Goal: Task Accomplishment & Management: Use online tool/utility

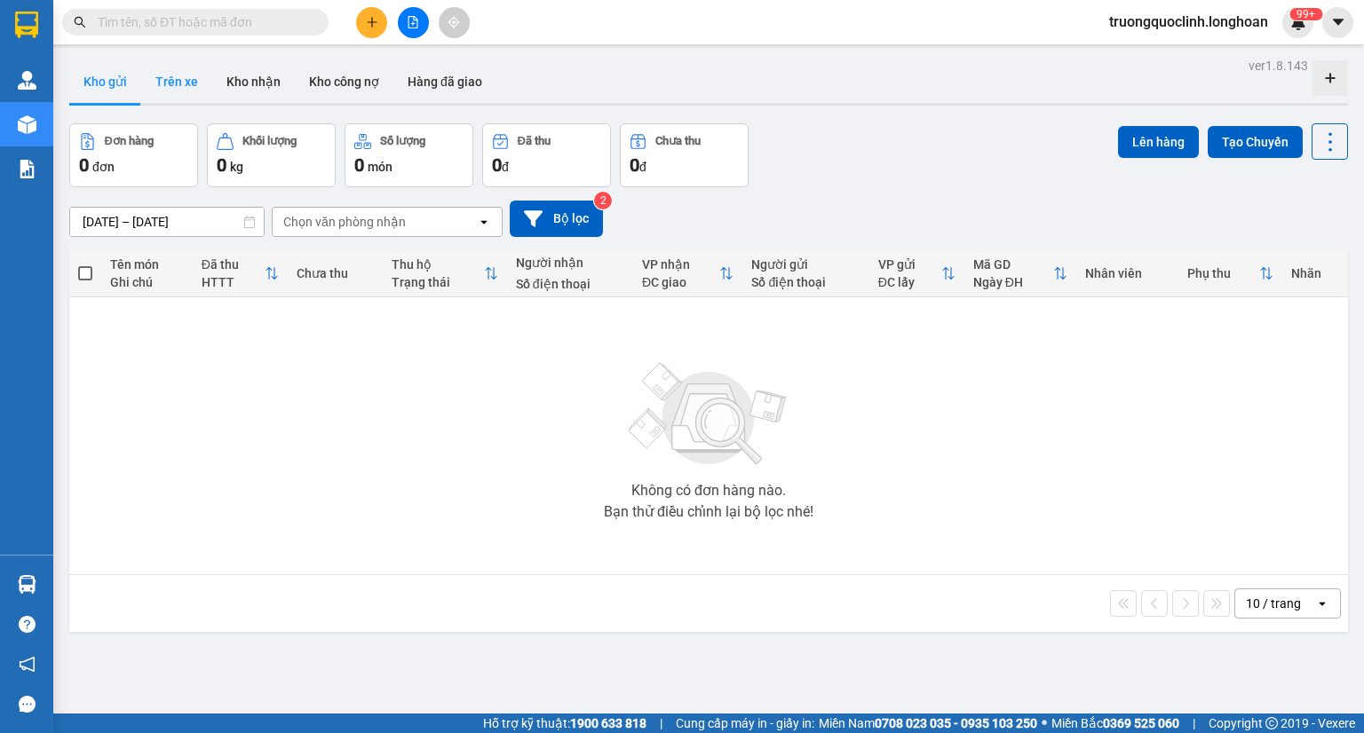
click at [195, 82] on button "Trên xe" at bounding box center [176, 81] width 71 height 43
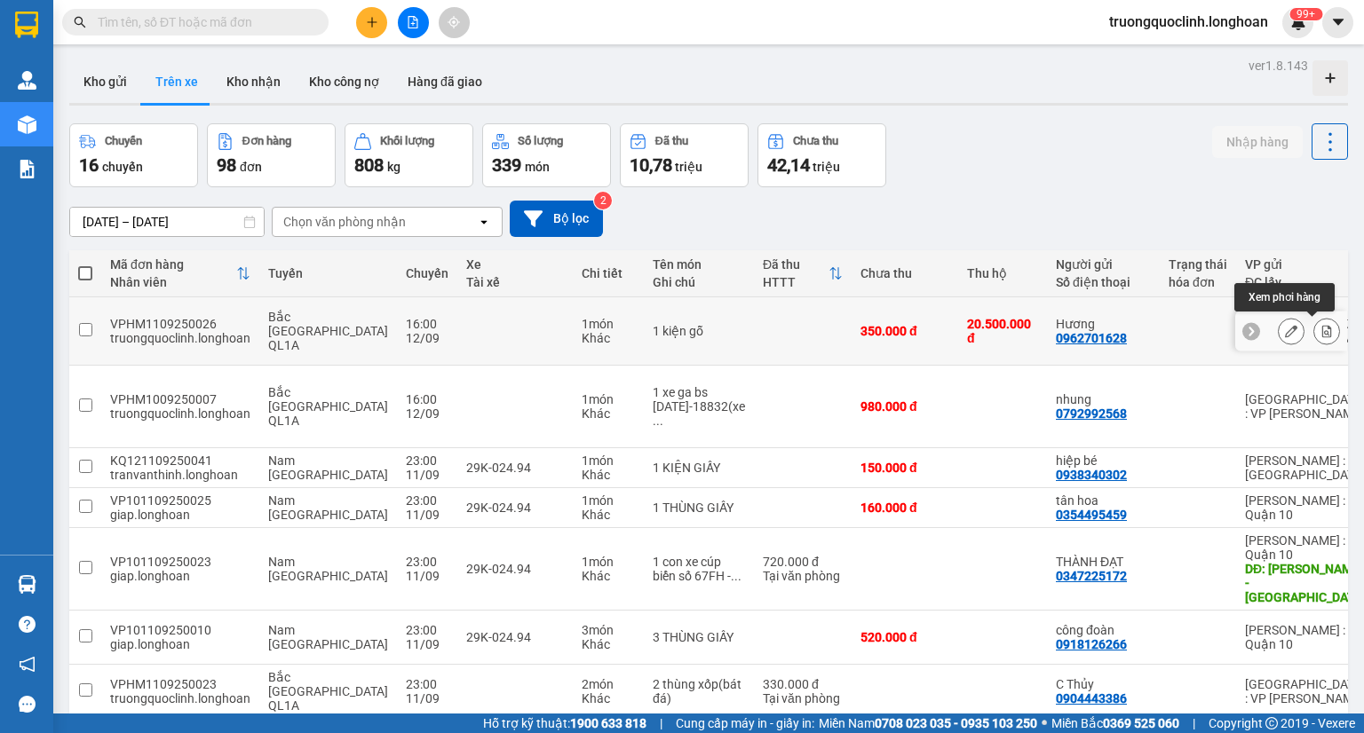
click at [1322, 326] on icon at bounding box center [1327, 331] width 10 height 12
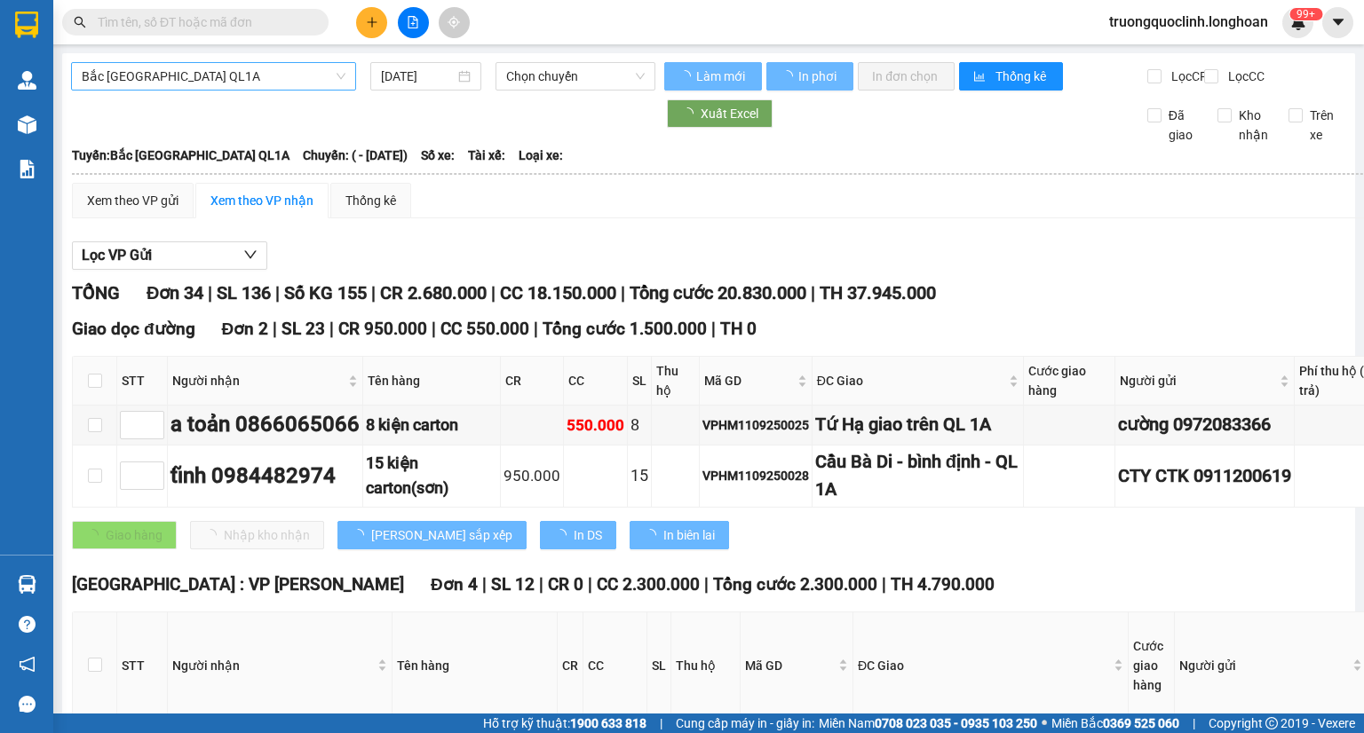
click at [249, 82] on span "Bắc Trung Nam QL1A" at bounding box center [214, 76] width 264 height 27
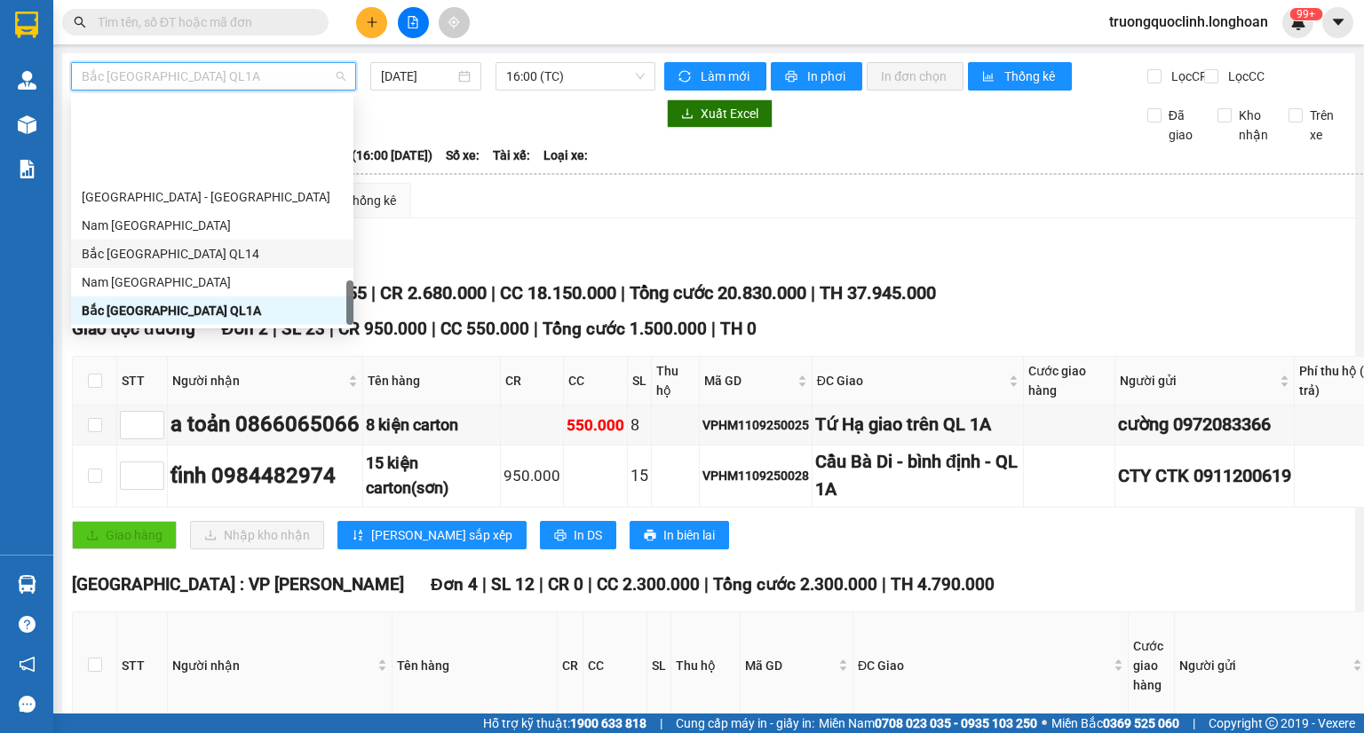
scroll to position [1051, 0]
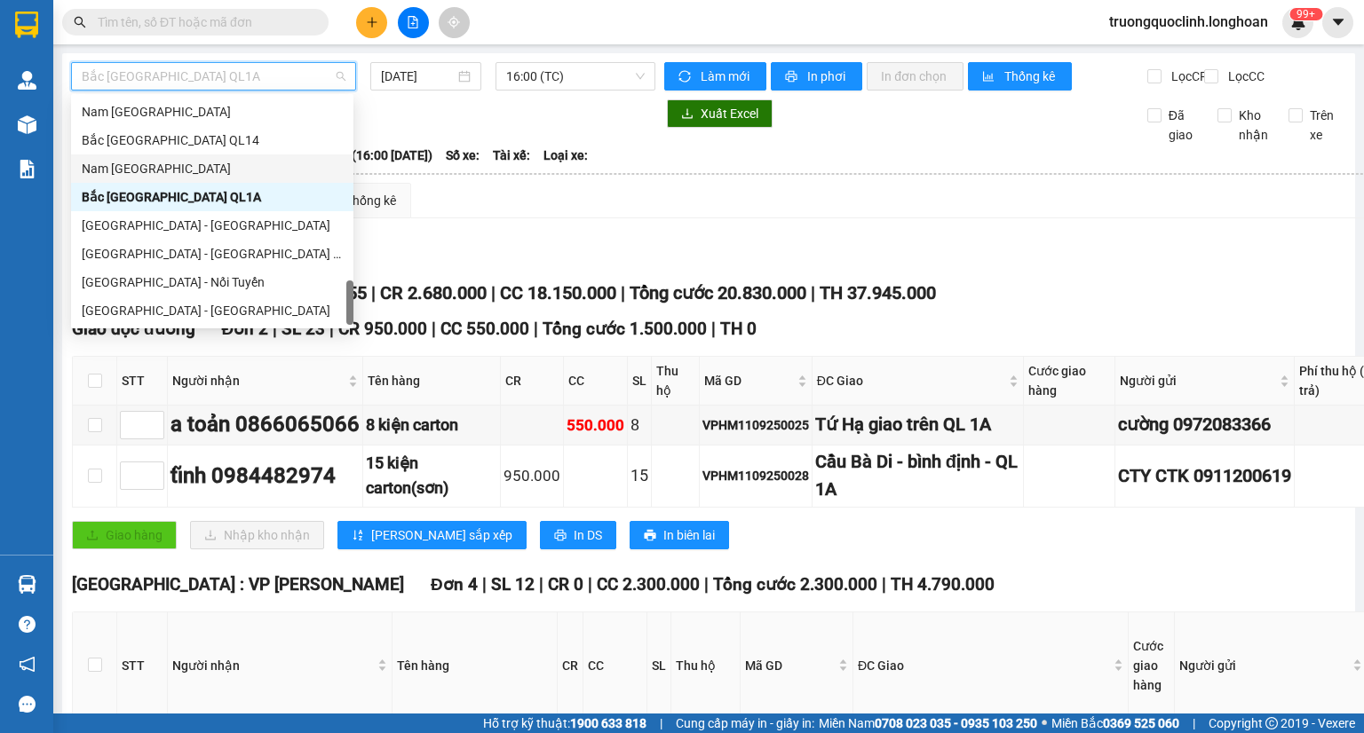
click at [147, 178] on div "Nam Trung Bắc QL1A" at bounding box center [212, 169] width 261 height 20
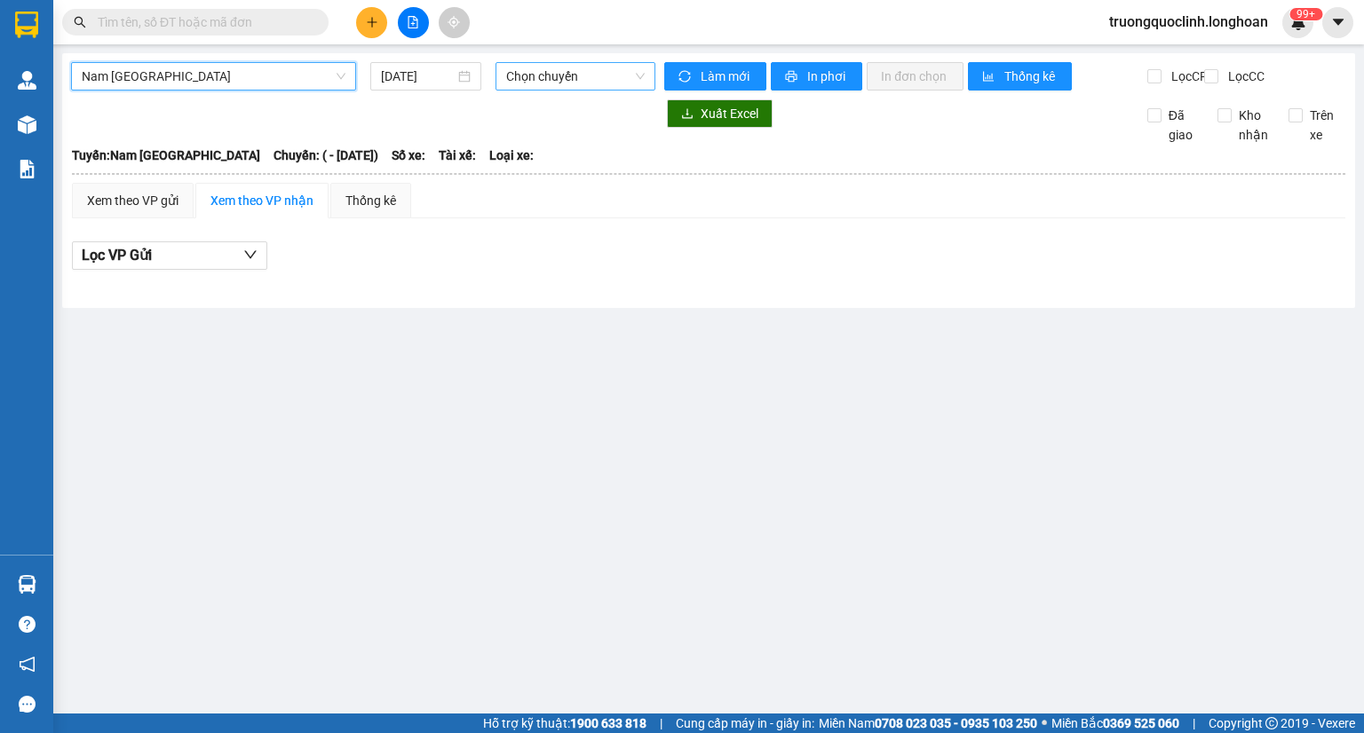
click at [530, 86] on span "Chọn chuyến" at bounding box center [575, 76] width 139 height 27
click at [400, 124] on div at bounding box center [363, 113] width 584 height 28
click at [421, 61] on div "Nam Trung Bắc QL1A 12/09/2025 Chọn chuyến Làm mới In phơi In đơn chọn Thống kê …" at bounding box center [708, 180] width 1293 height 255
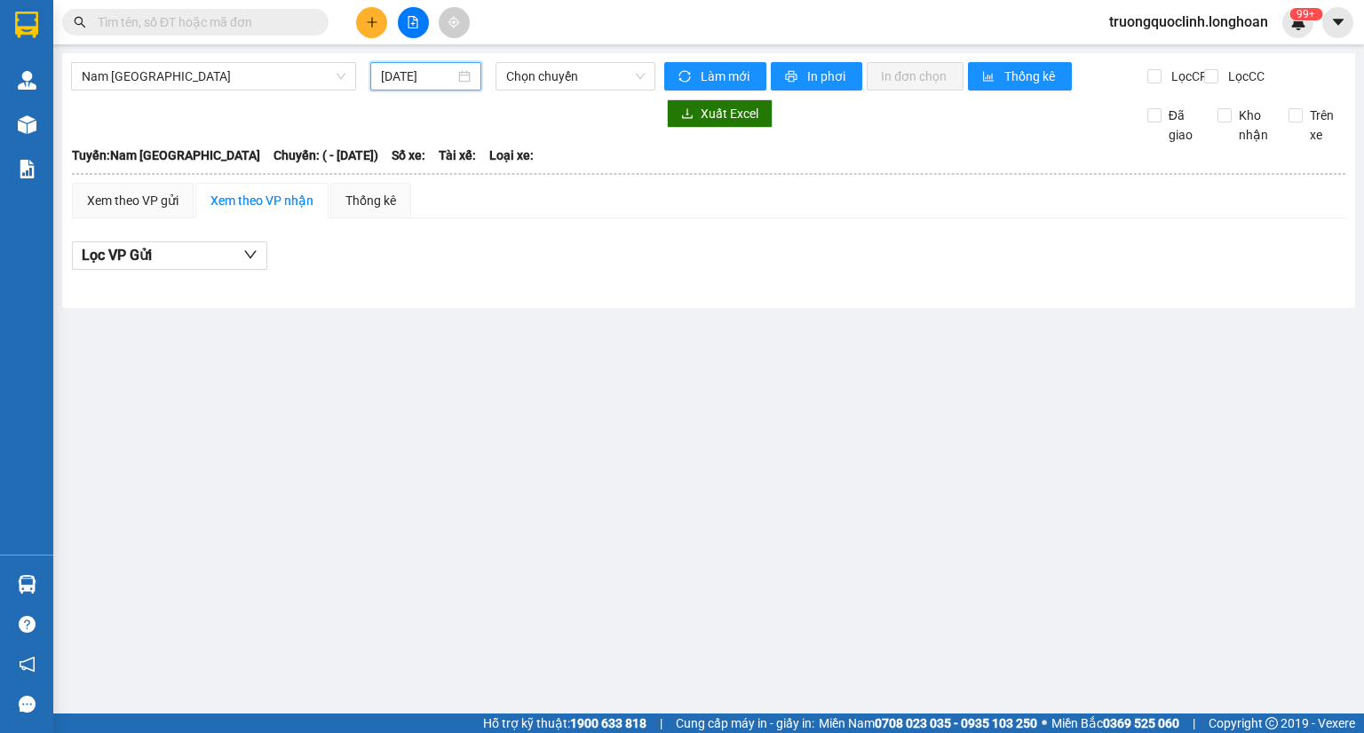
drag, startPoint x: 422, startPoint y: 70, endPoint x: 442, endPoint y: 76, distance: 21.3
click at [430, 72] on input "12/09/2025" at bounding box center [417, 77] width 73 height 20
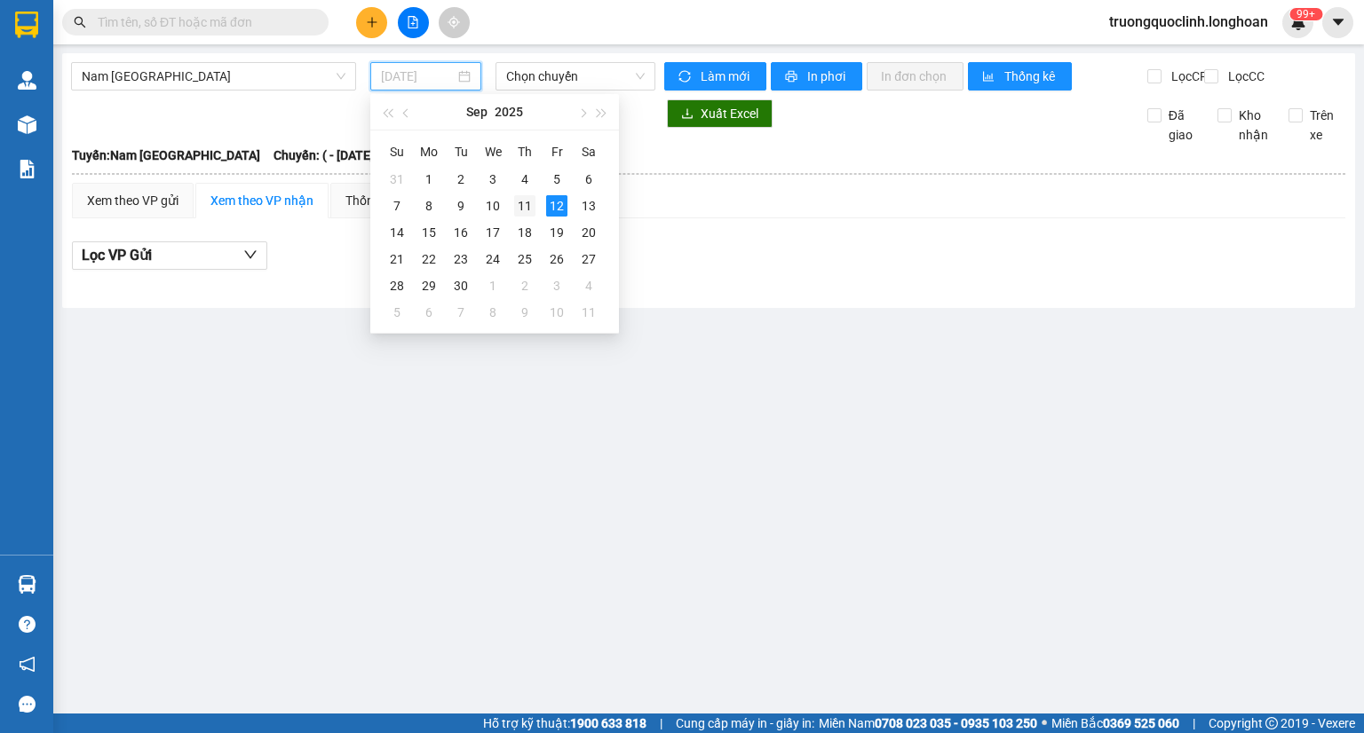
click at [519, 197] on div "11" at bounding box center [524, 205] width 21 height 21
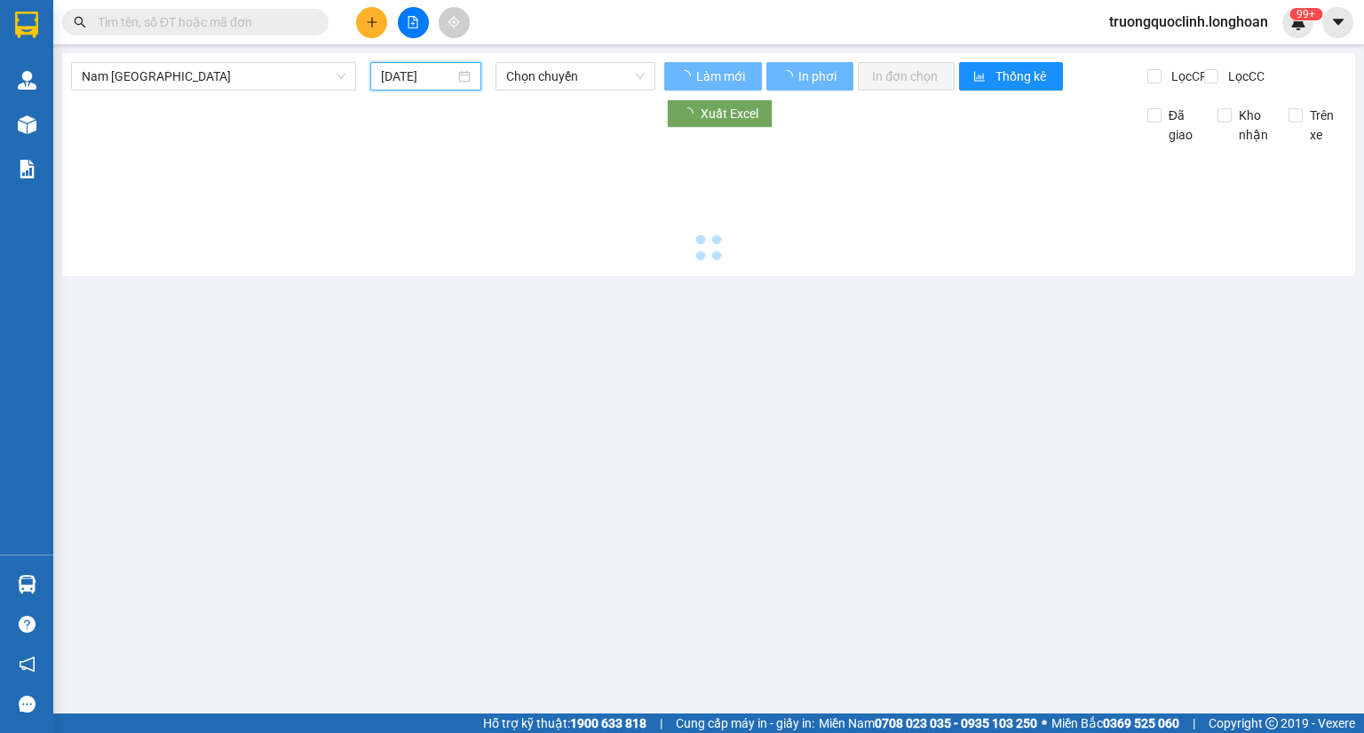
type input "11/09/2025"
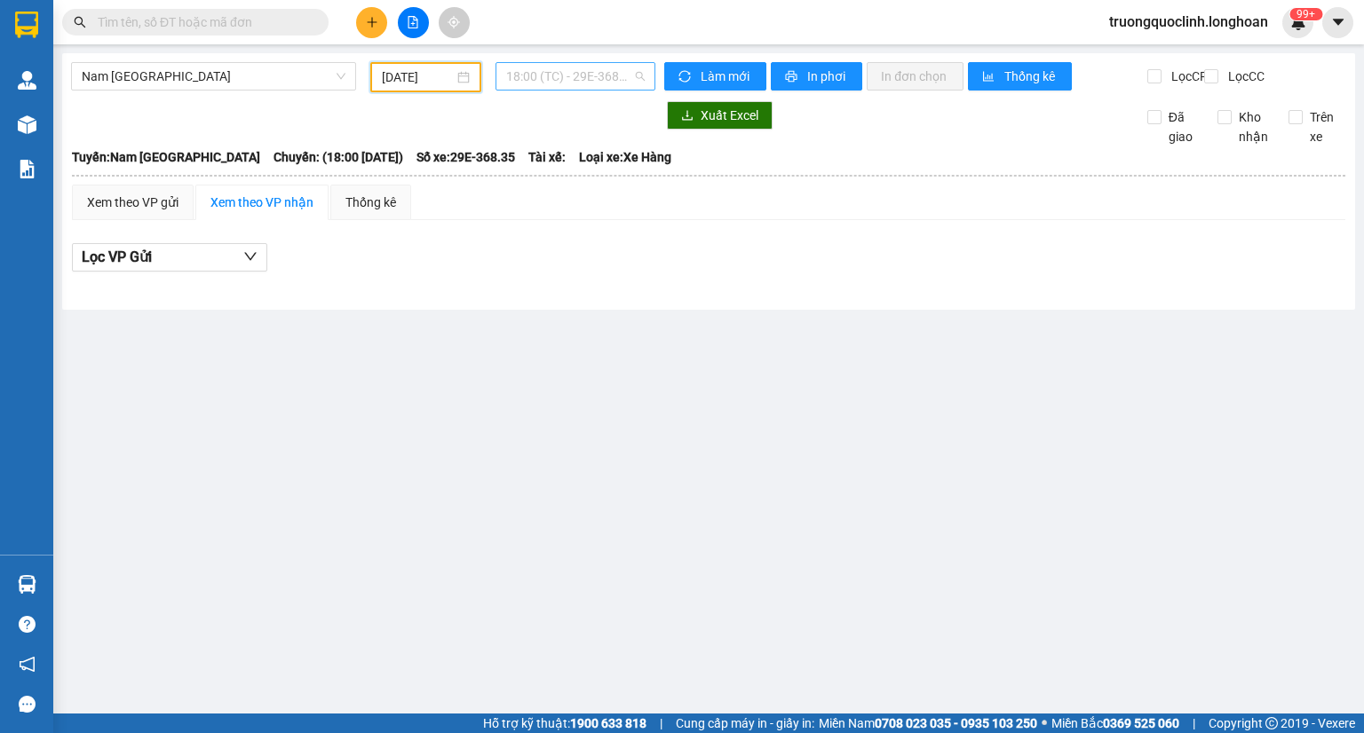
click at [597, 80] on span "18:00 (TC) - 29E-368.35" at bounding box center [575, 76] width 139 height 27
click at [552, 163] on div "23:00 (TC) - 29K-024.94" at bounding box center [575, 169] width 139 height 20
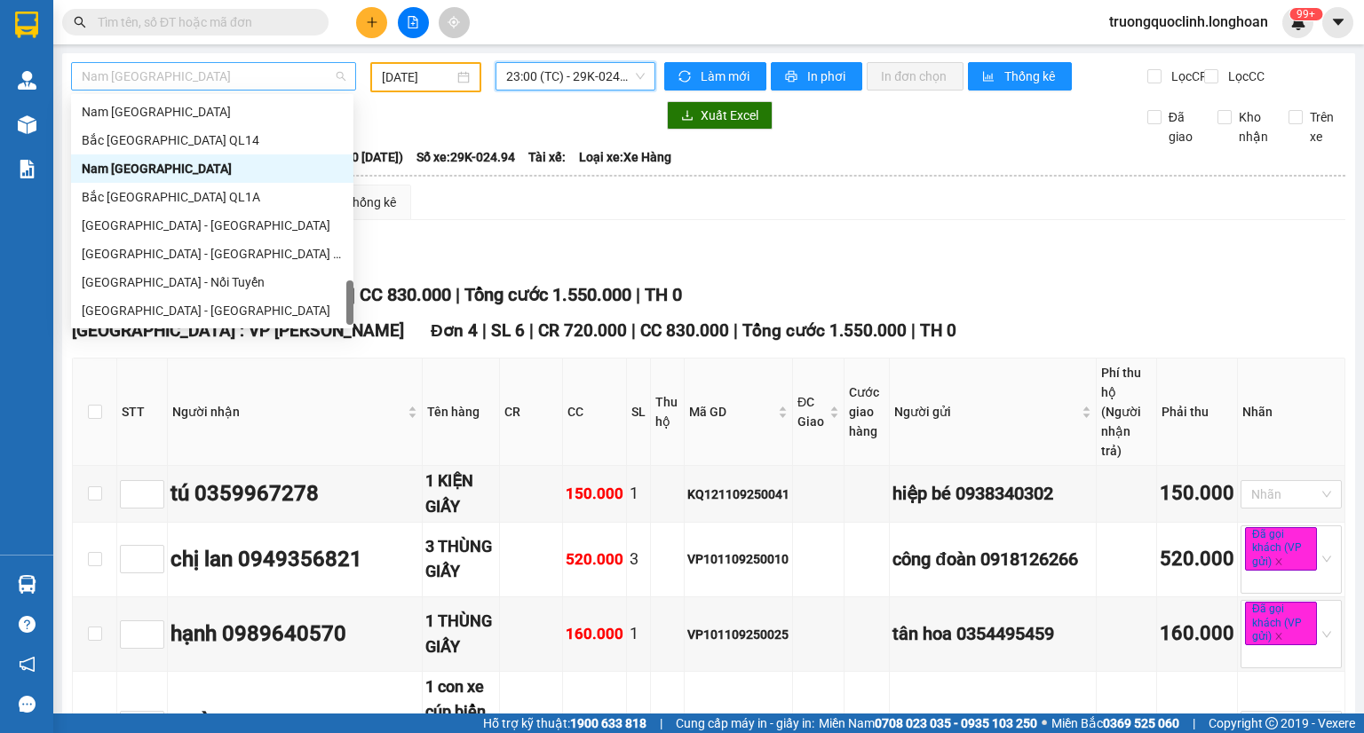
click at [313, 73] on span "Nam Trung Bắc QL1A" at bounding box center [214, 76] width 264 height 27
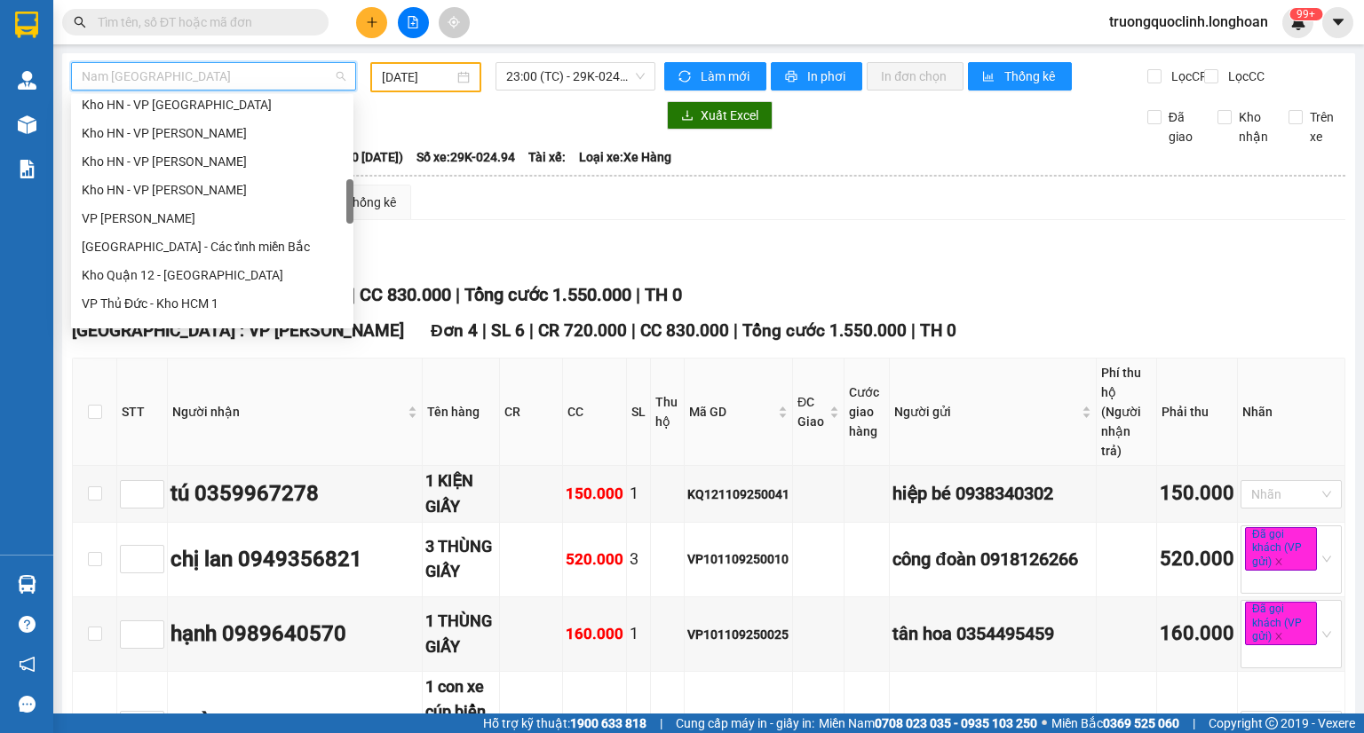
scroll to position [519, 0]
click at [178, 152] on div "Kho HN - VP Hoàng Mai" at bounding box center [212, 162] width 261 height 20
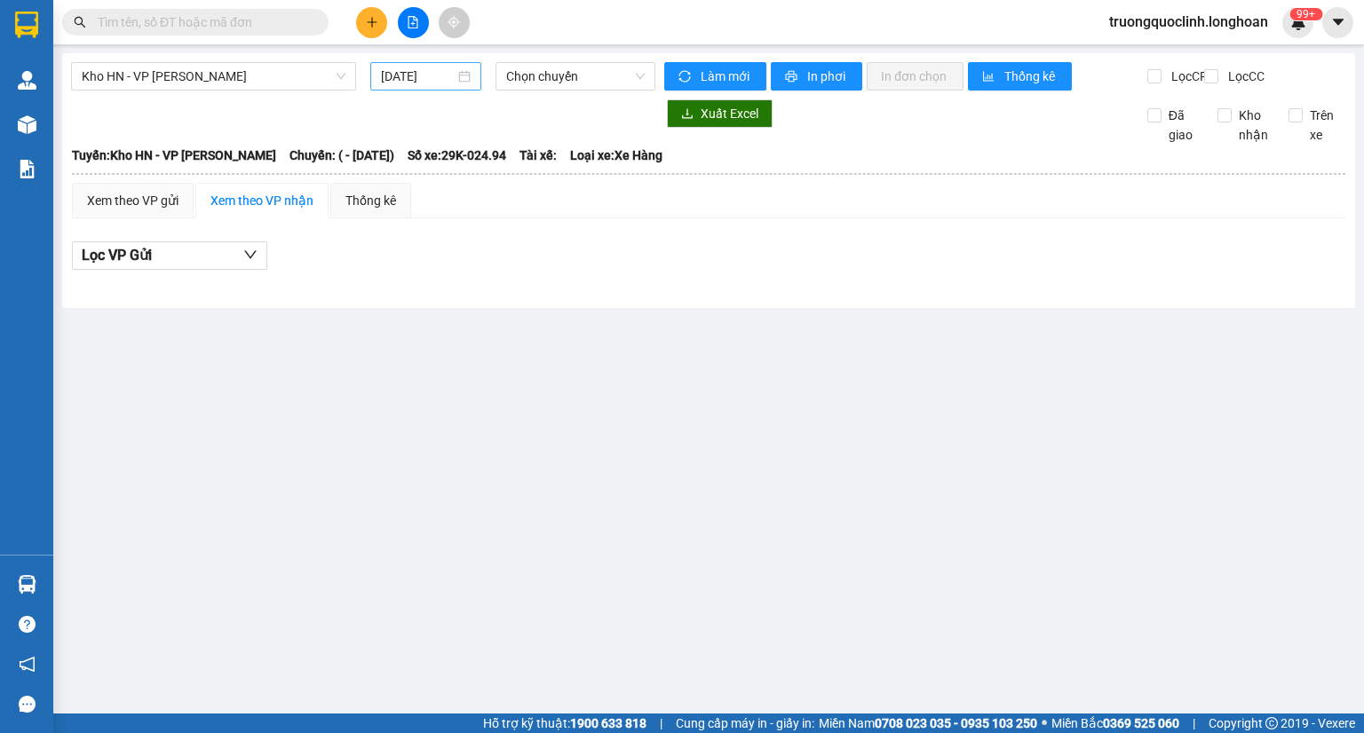
click at [374, 83] on div "12/09/2025" at bounding box center [425, 76] width 110 height 28
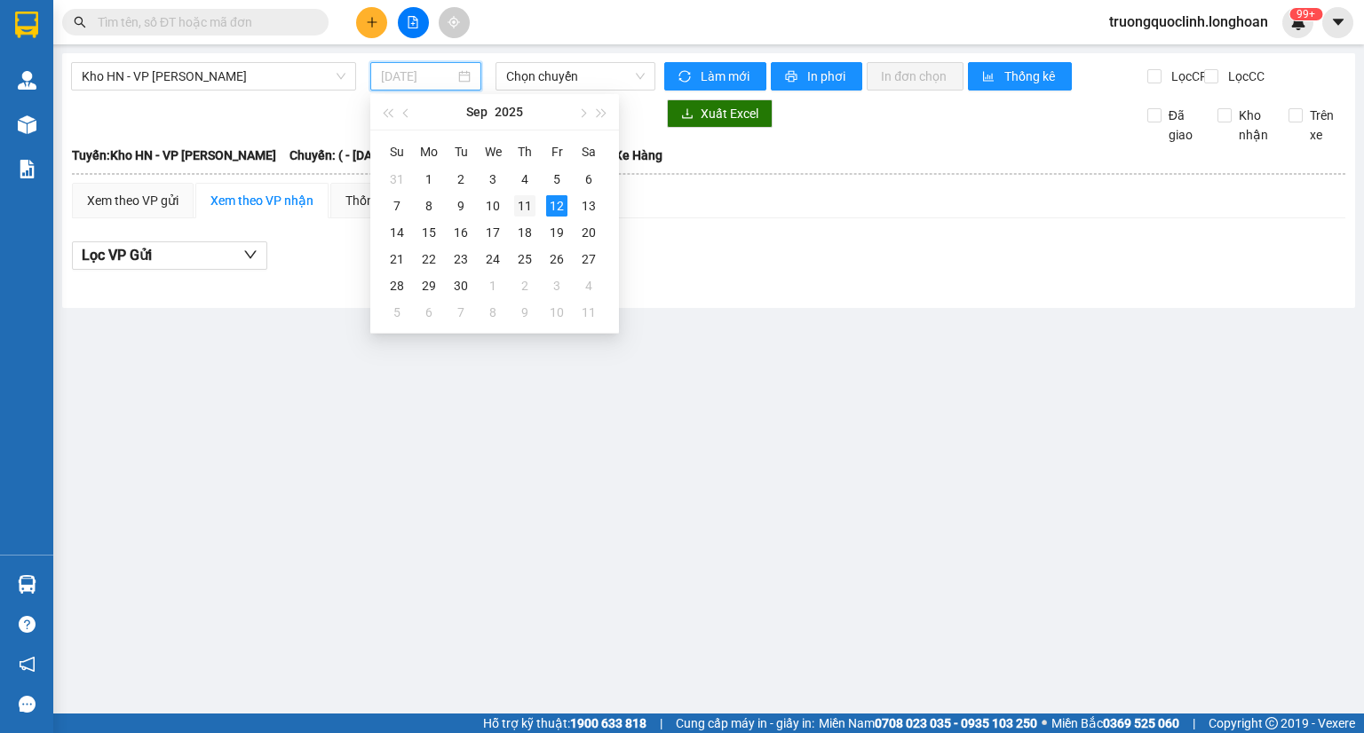
click at [528, 206] on div "11" at bounding box center [524, 205] width 21 height 21
type input "11/09/2025"
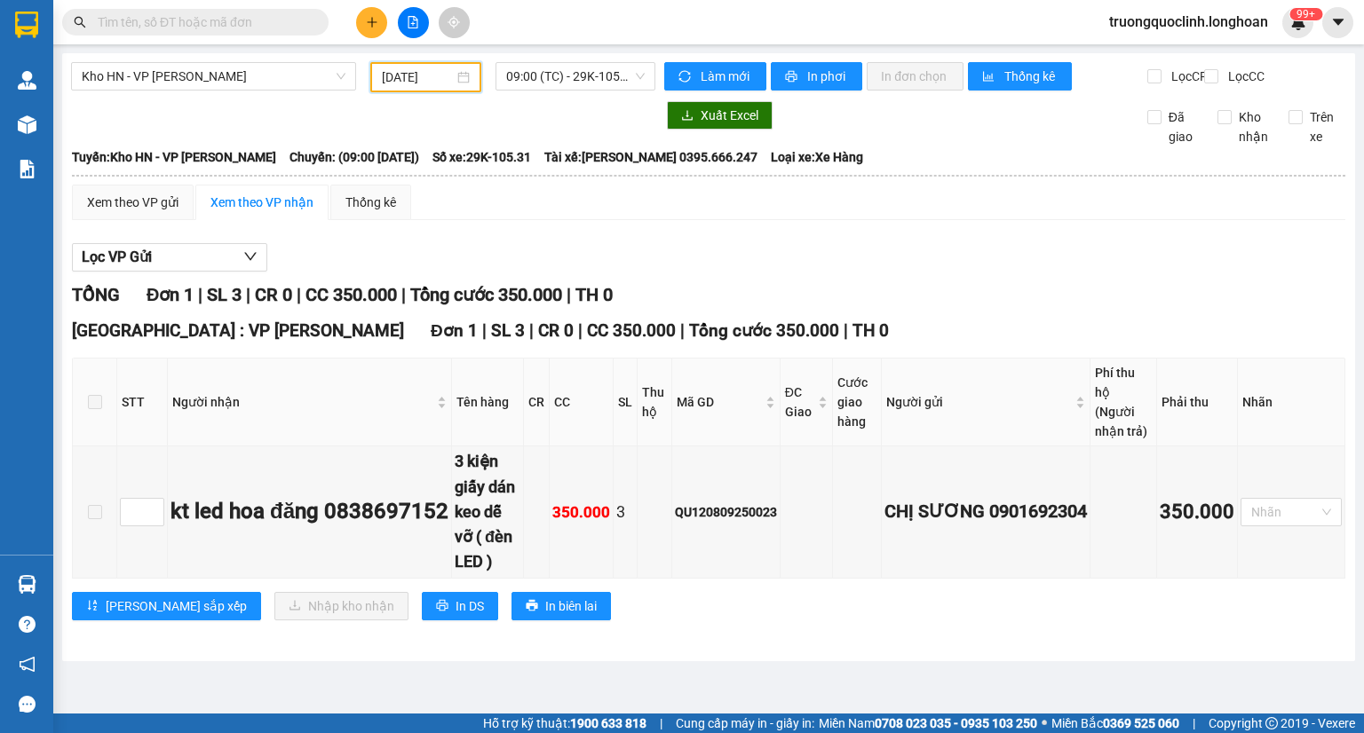
click at [101, 415] on th at bounding box center [95, 403] width 44 height 88
click at [95, 409] on span at bounding box center [95, 402] width 14 height 14
click at [94, 409] on span at bounding box center [95, 402] width 14 height 14
click at [693, 122] on icon "download" at bounding box center [687, 115] width 12 height 12
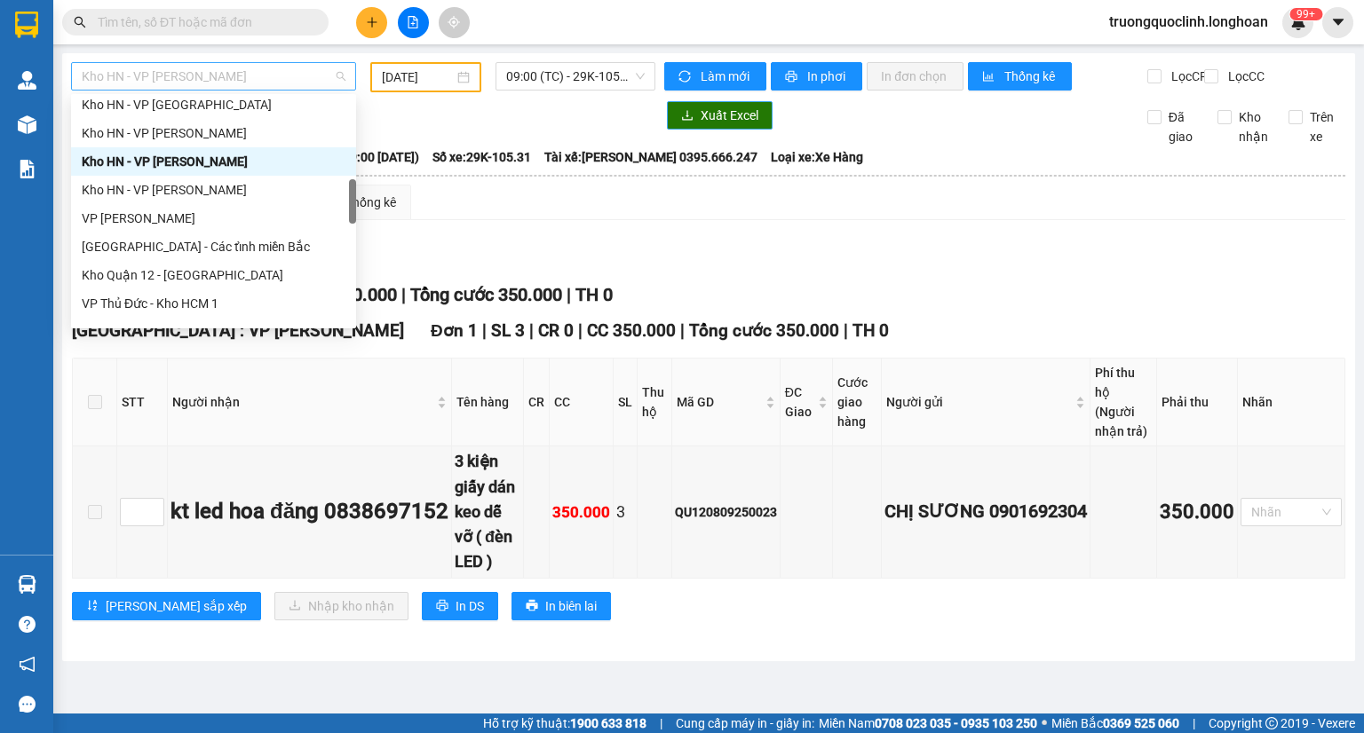
click at [266, 86] on span "Kho HN - VP Hoàng Mai" at bounding box center [214, 76] width 264 height 27
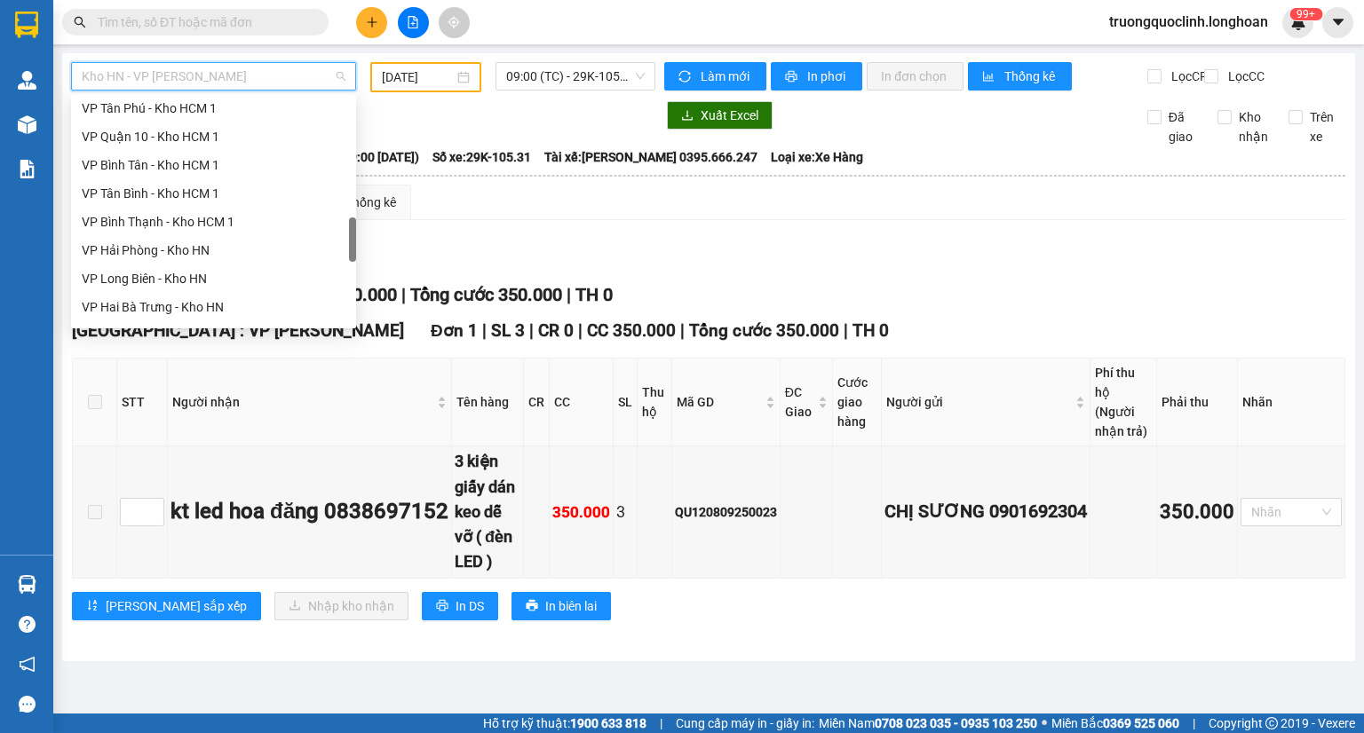
scroll to position [710, 0]
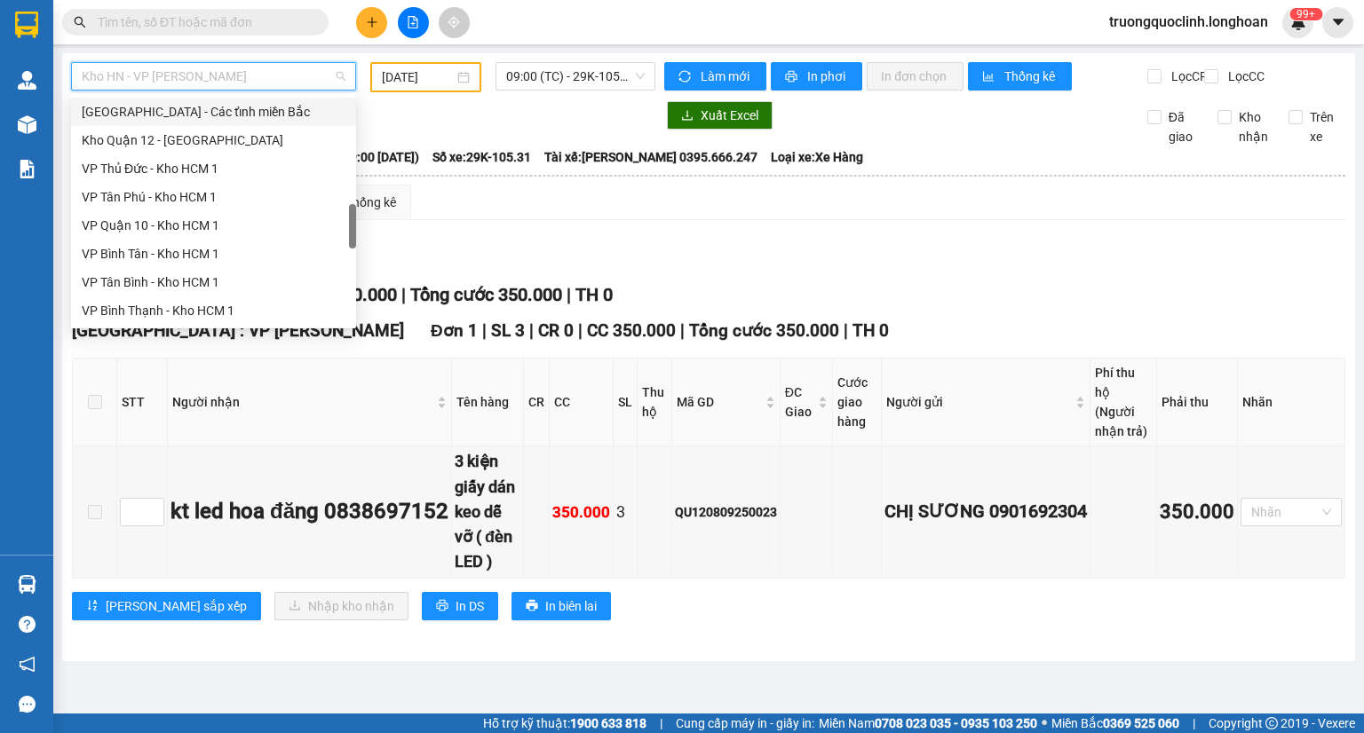
click at [217, 116] on div "Hà Nội - Các tỉnh miền Bắc" at bounding box center [214, 112] width 264 height 20
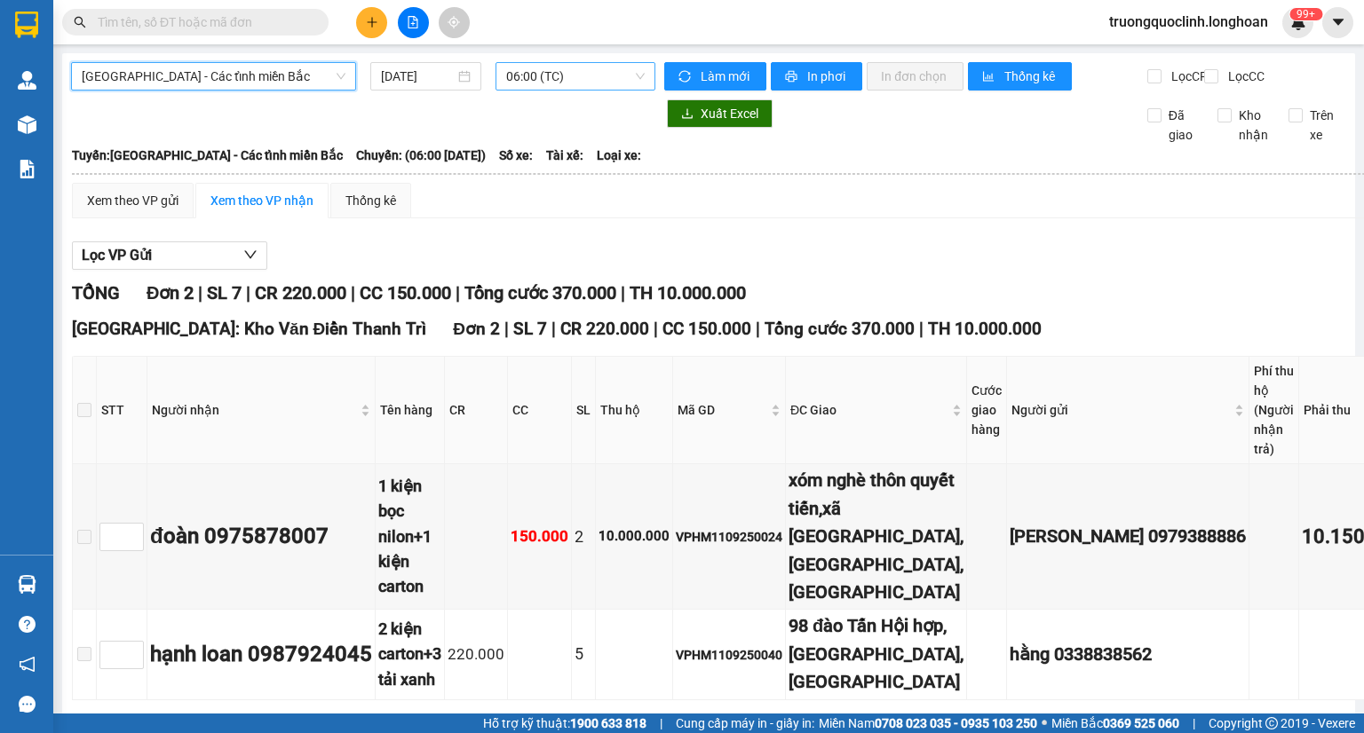
click at [572, 84] on span "06:00 (TC)" at bounding box center [575, 76] width 139 height 27
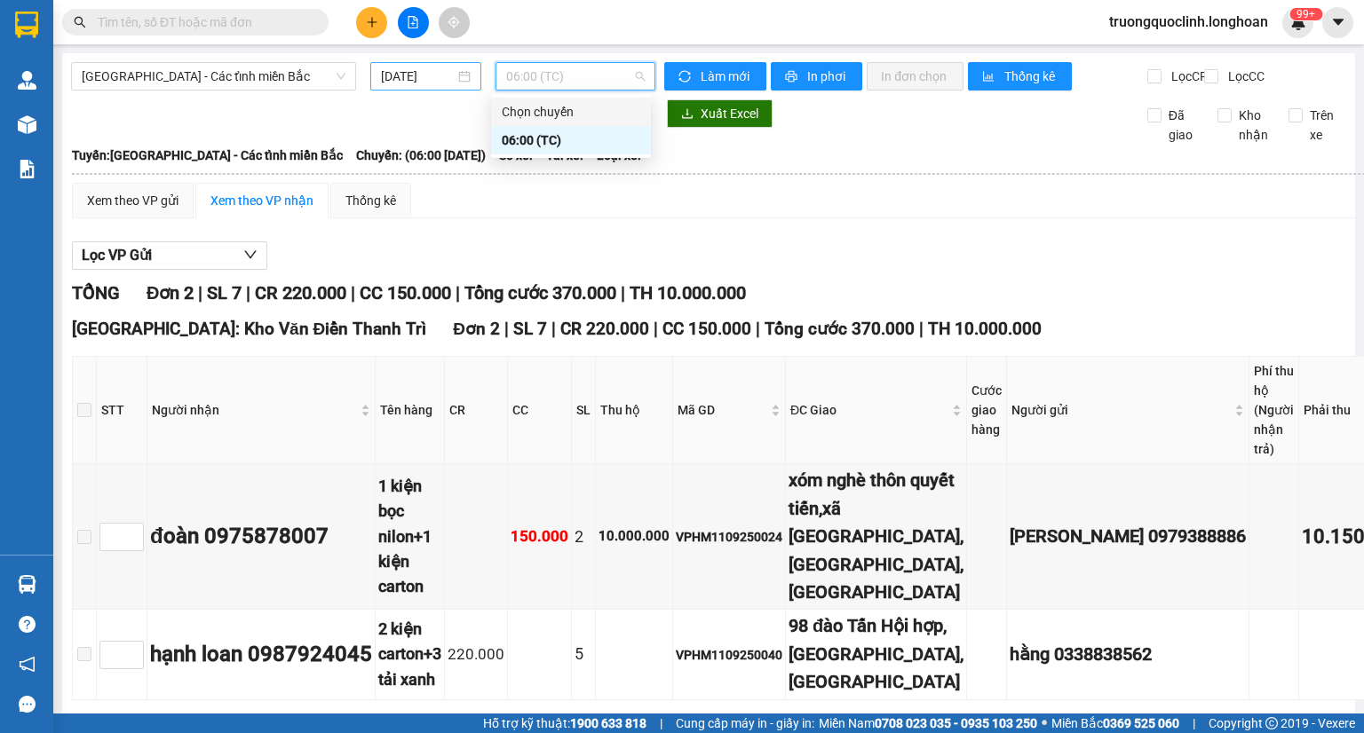
click at [465, 70] on div "12/09/2025" at bounding box center [425, 76] width 110 height 28
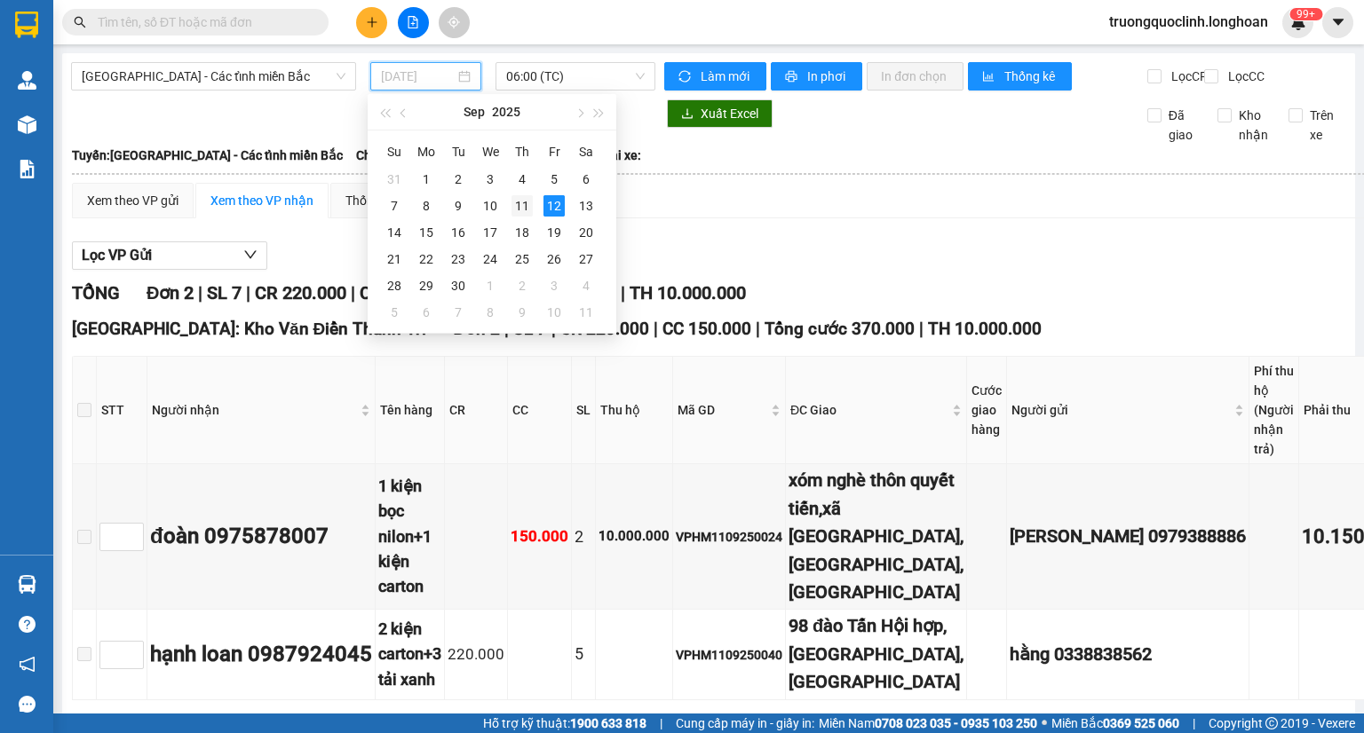
click at [526, 209] on div "11" at bounding box center [521, 205] width 21 height 21
type input "11/09/2025"
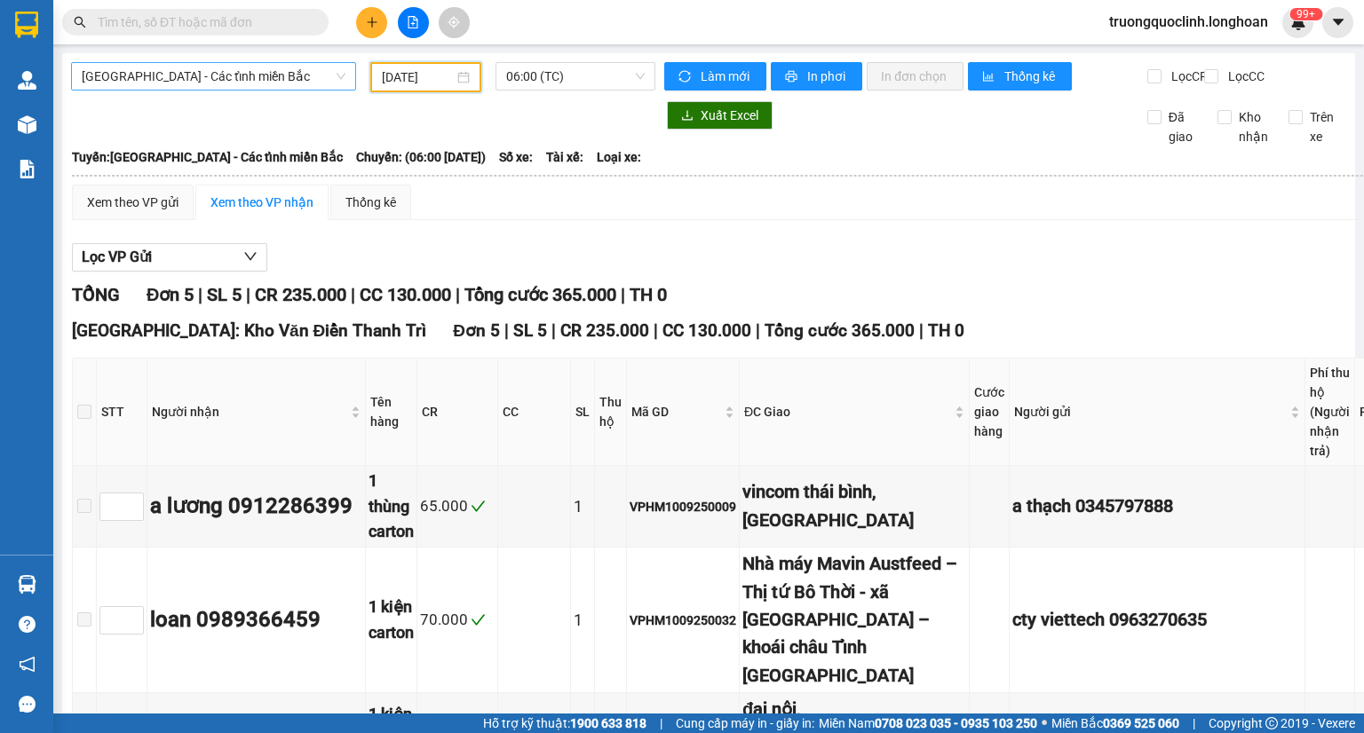
click at [198, 84] on span "Hà Nội - Các tỉnh miền Bắc" at bounding box center [214, 76] width 264 height 27
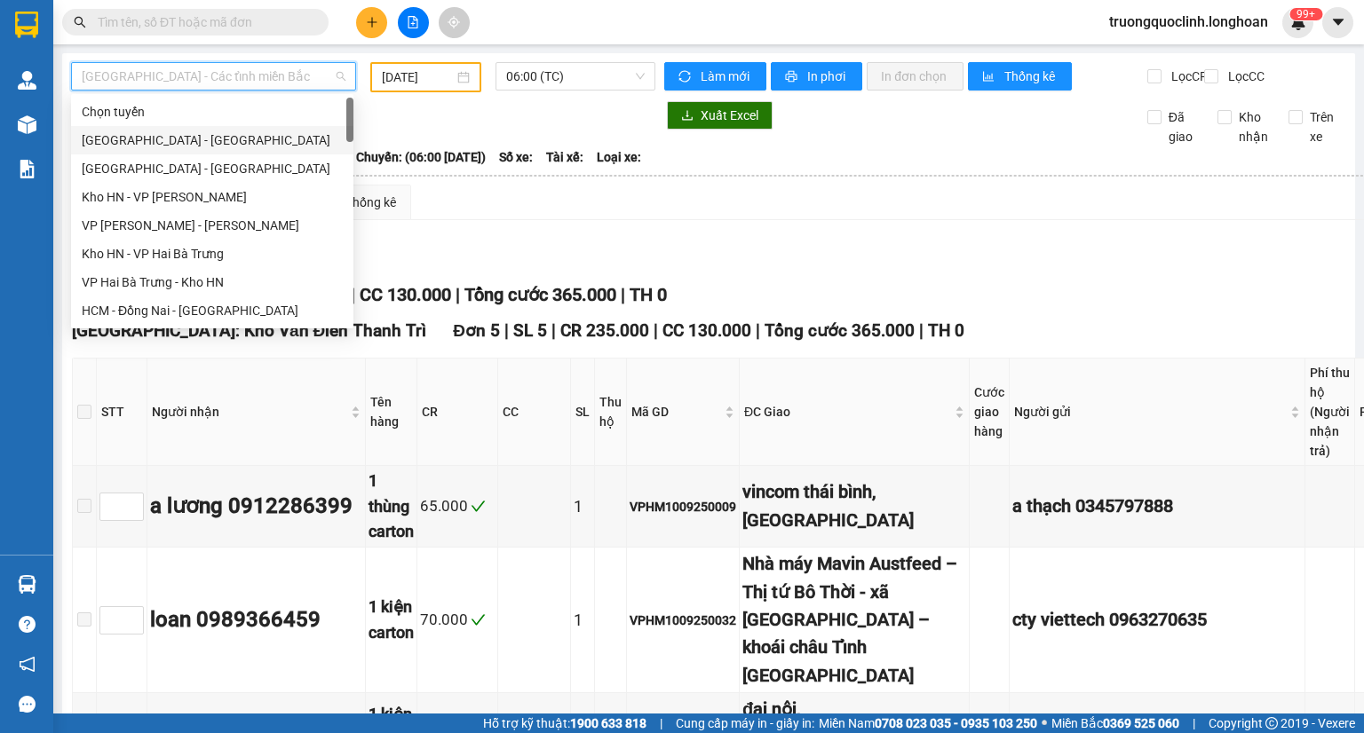
click at [147, 145] on div "Hải Phòng - Hà Nội" at bounding box center [212, 141] width 261 height 20
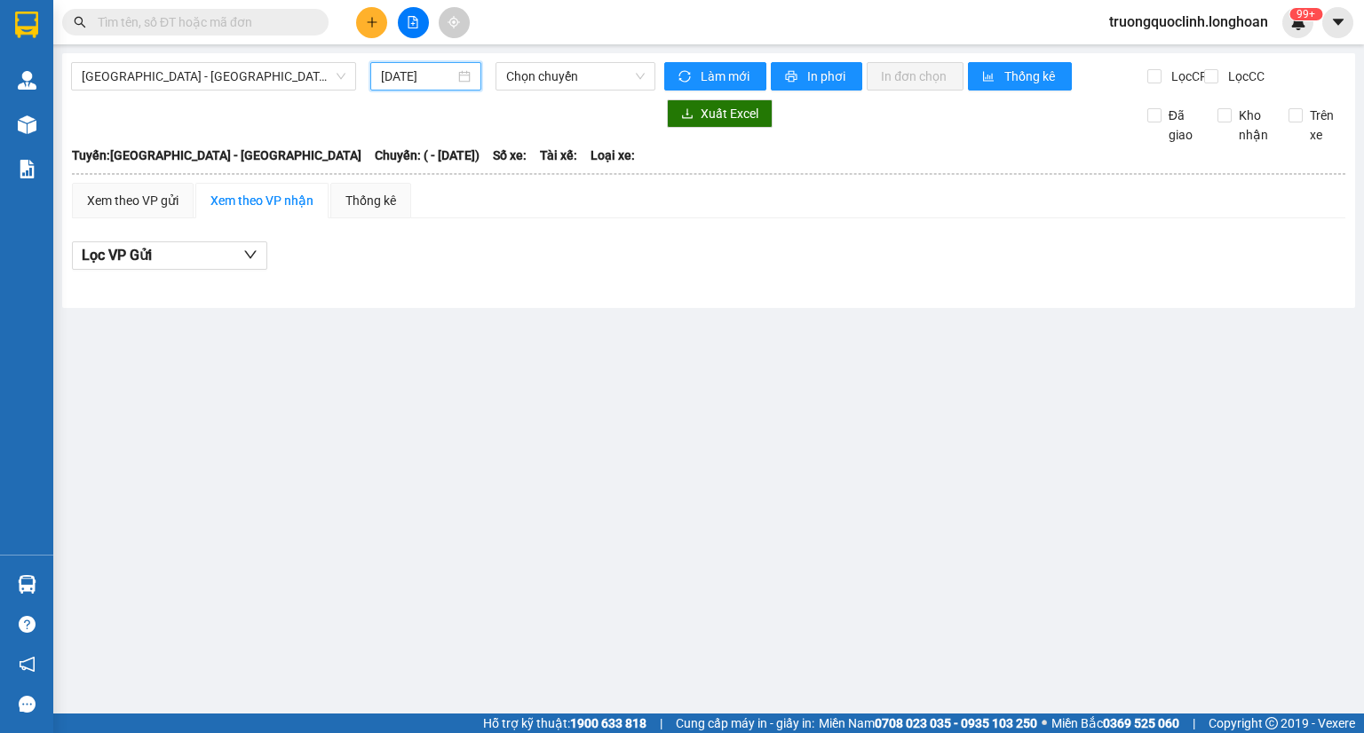
click at [410, 78] on input "12/09/2025" at bounding box center [417, 77] width 73 height 20
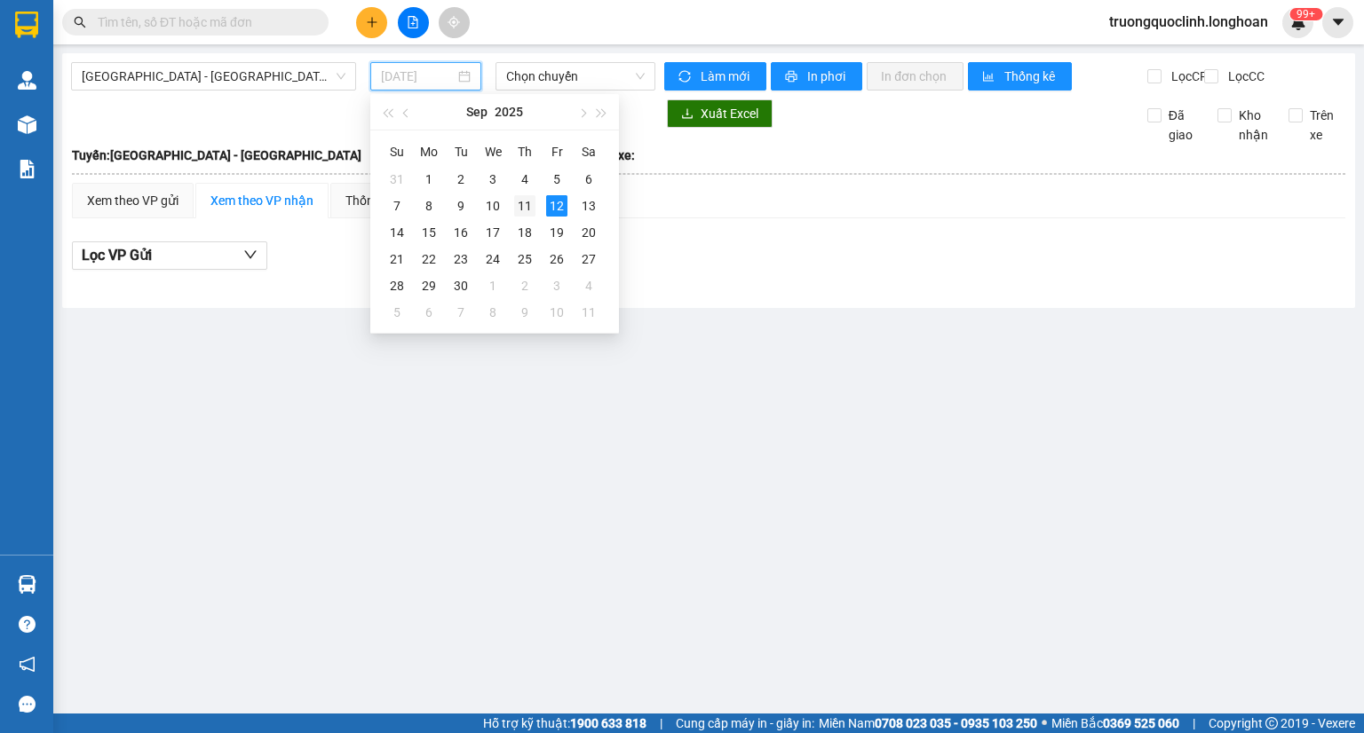
click at [523, 208] on div "11" at bounding box center [524, 205] width 21 height 21
type input "11/09/2025"
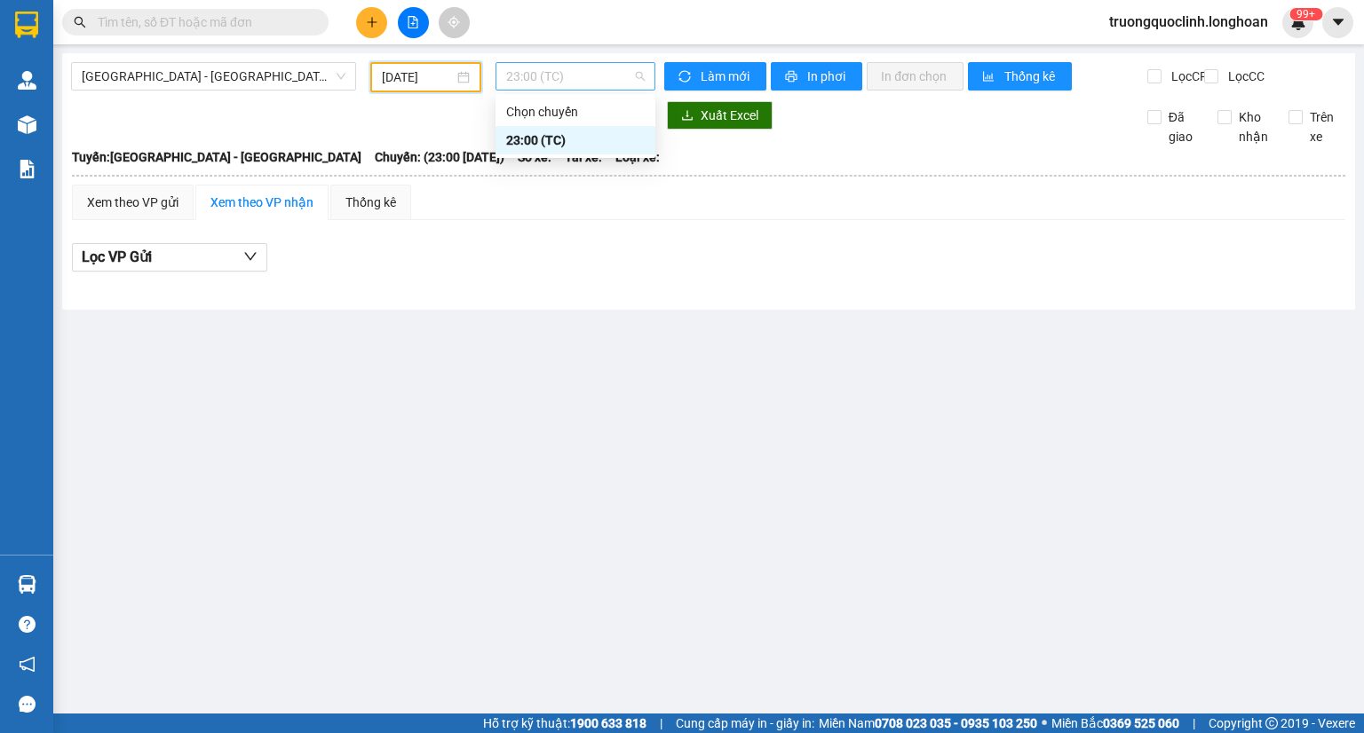
click at [540, 83] on span "23:00 (TC)" at bounding box center [575, 76] width 139 height 27
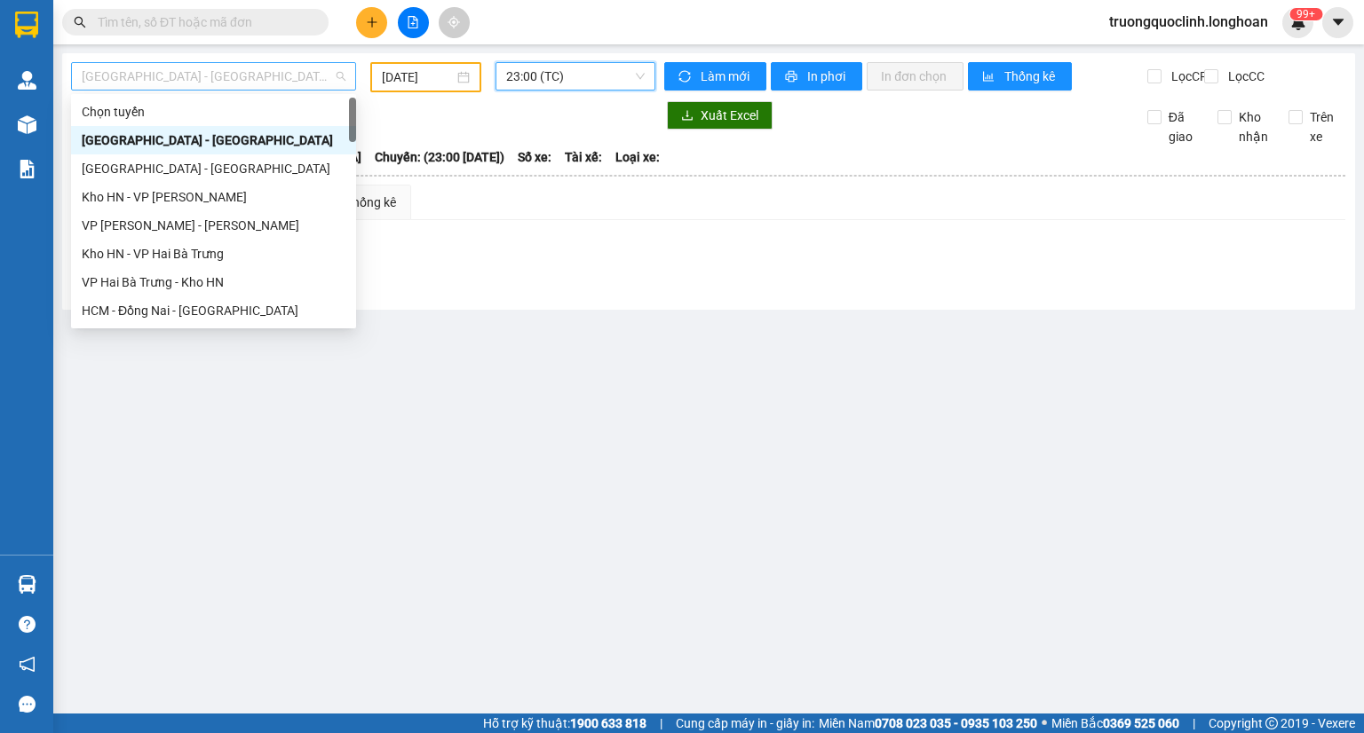
click at [298, 72] on span "Hải Phòng - Hà Nội" at bounding box center [214, 76] width 264 height 27
click at [174, 166] on div "Hà Nội - Hải Phòng" at bounding box center [214, 169] width 264 height 20
type input "12/09/2025"
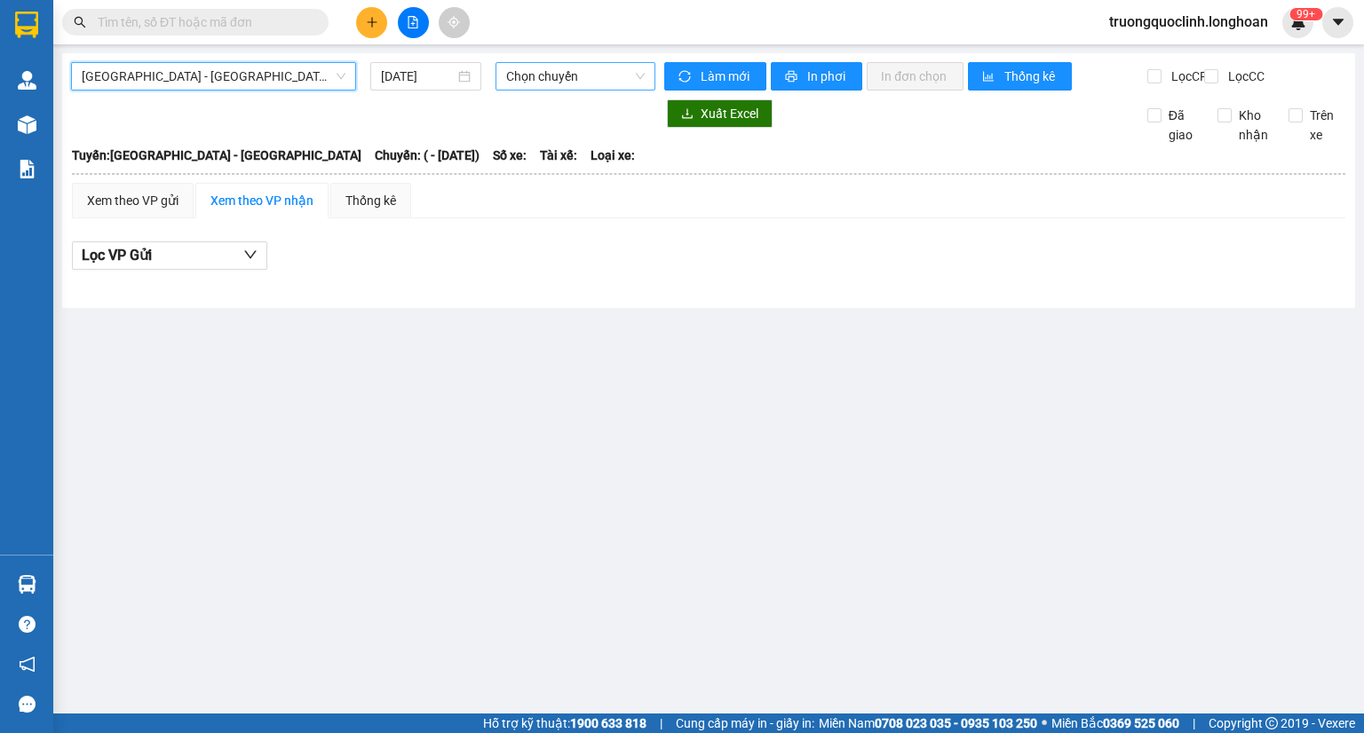
click at [535, 77] on span "Chọn chuyến" at bounding box center [575, 76] width 139 height 27
click at [295, 88] on span "Hà Nội - Hải Phòng" at bounding box center [214, 76] width 264 height 27
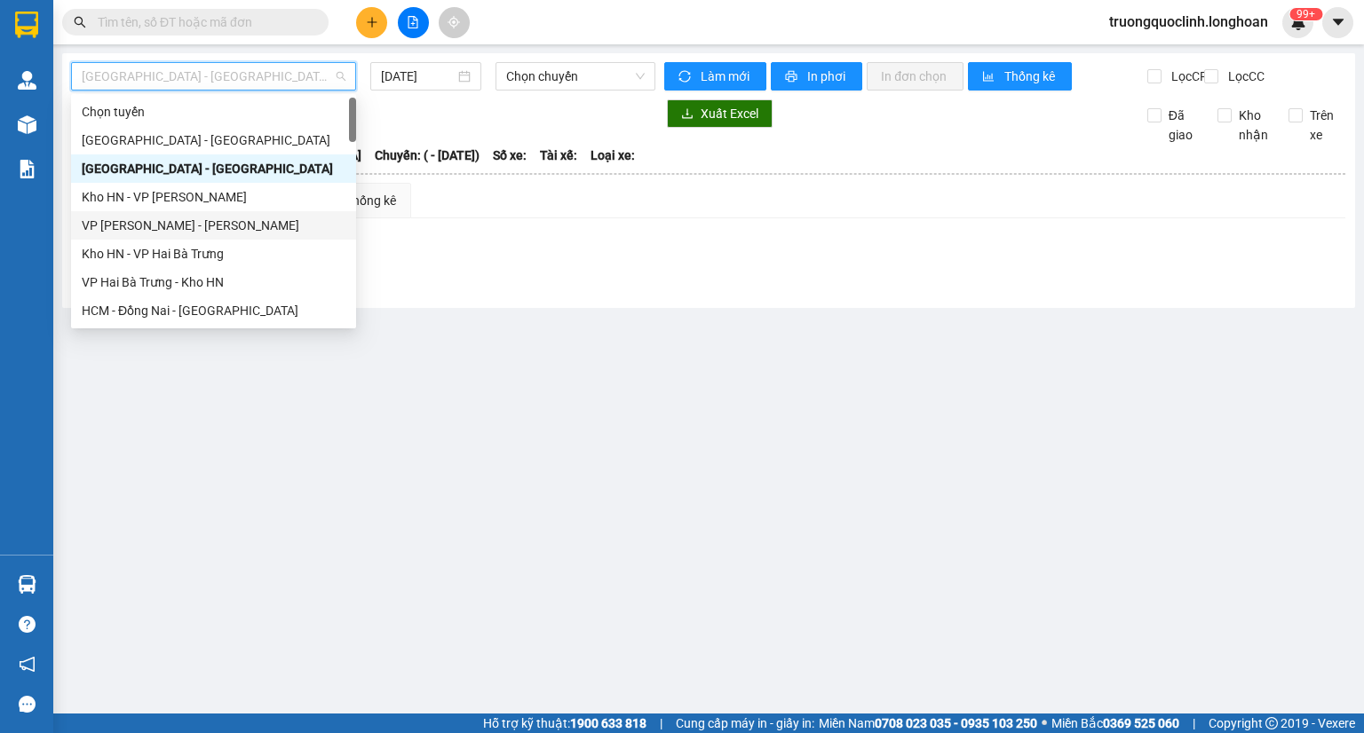
click at [192, 220] on div "VP An khánh - Kho HN" at bounding box center [214, 226] width 264 height 20
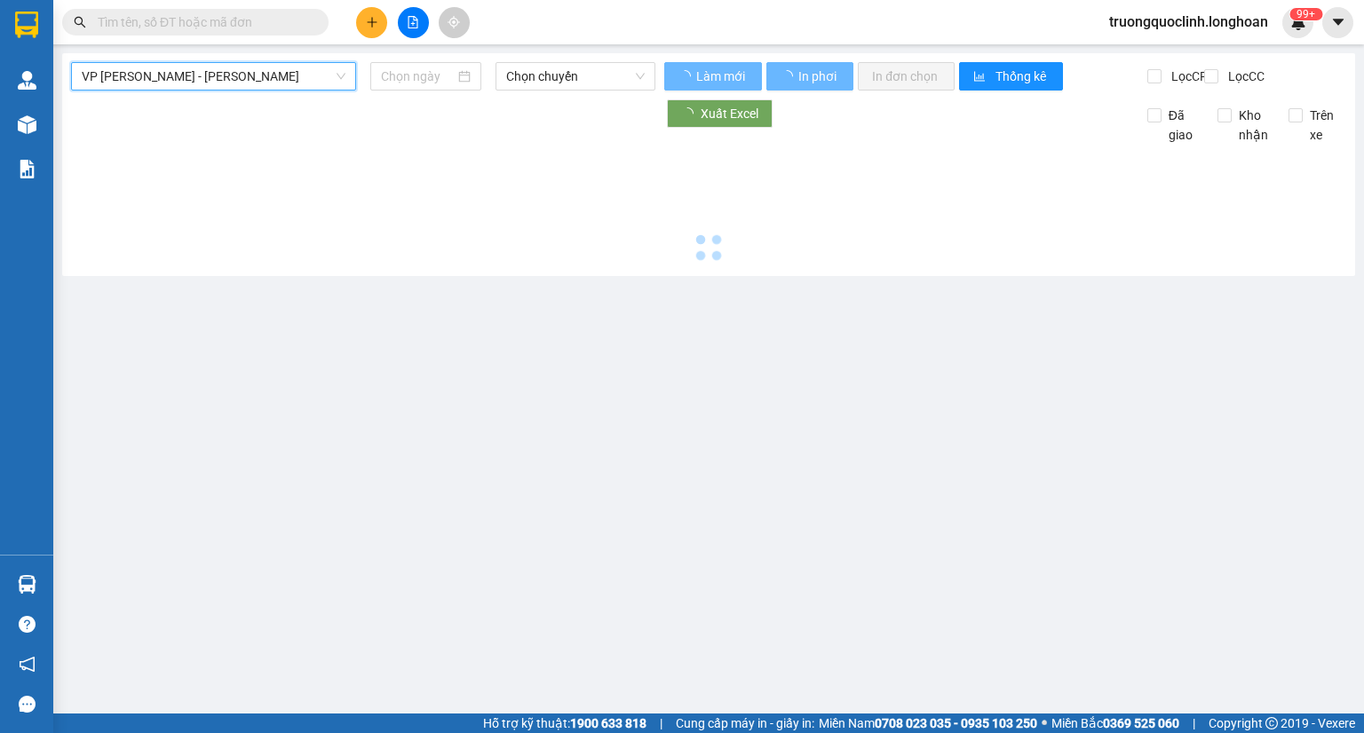
type input "12/09/2025"
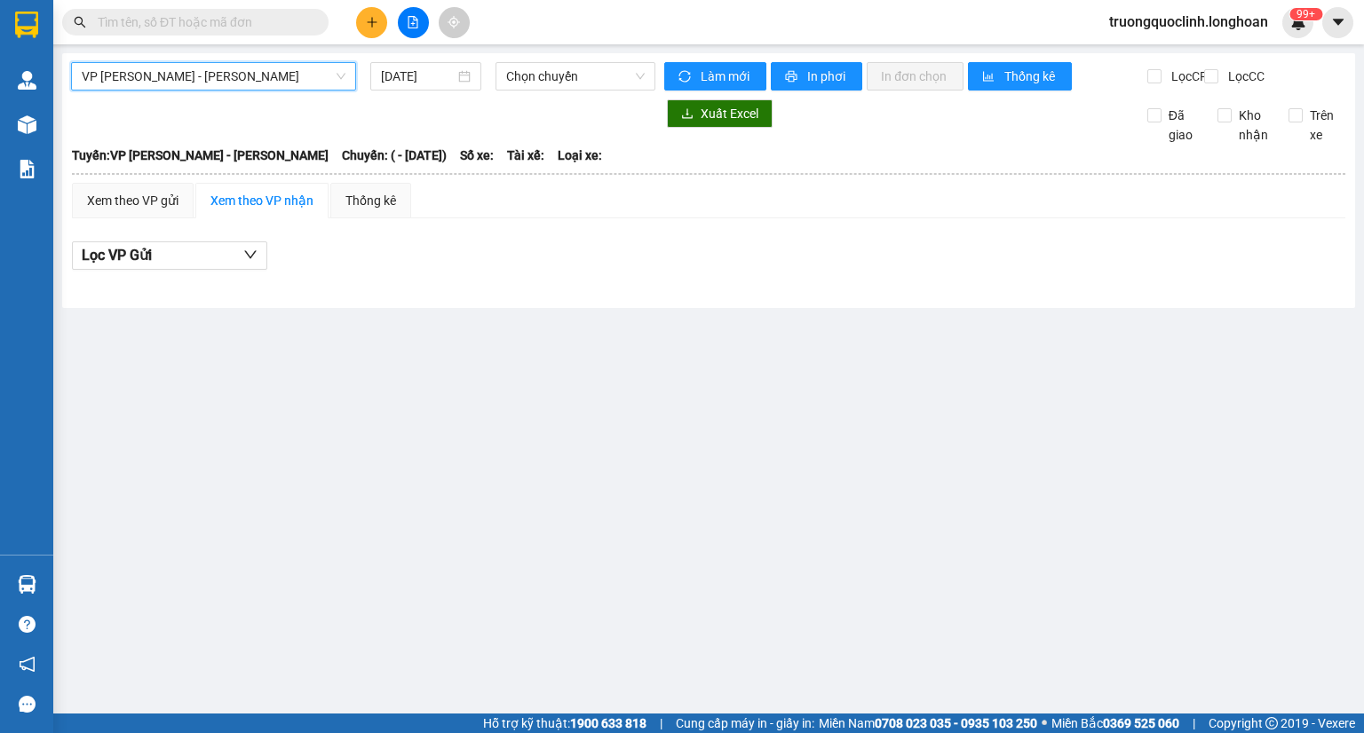
click at [258, 71] on span "VP An khánh - Kho HN" at bounding box center [214, 76] width 264 height 27
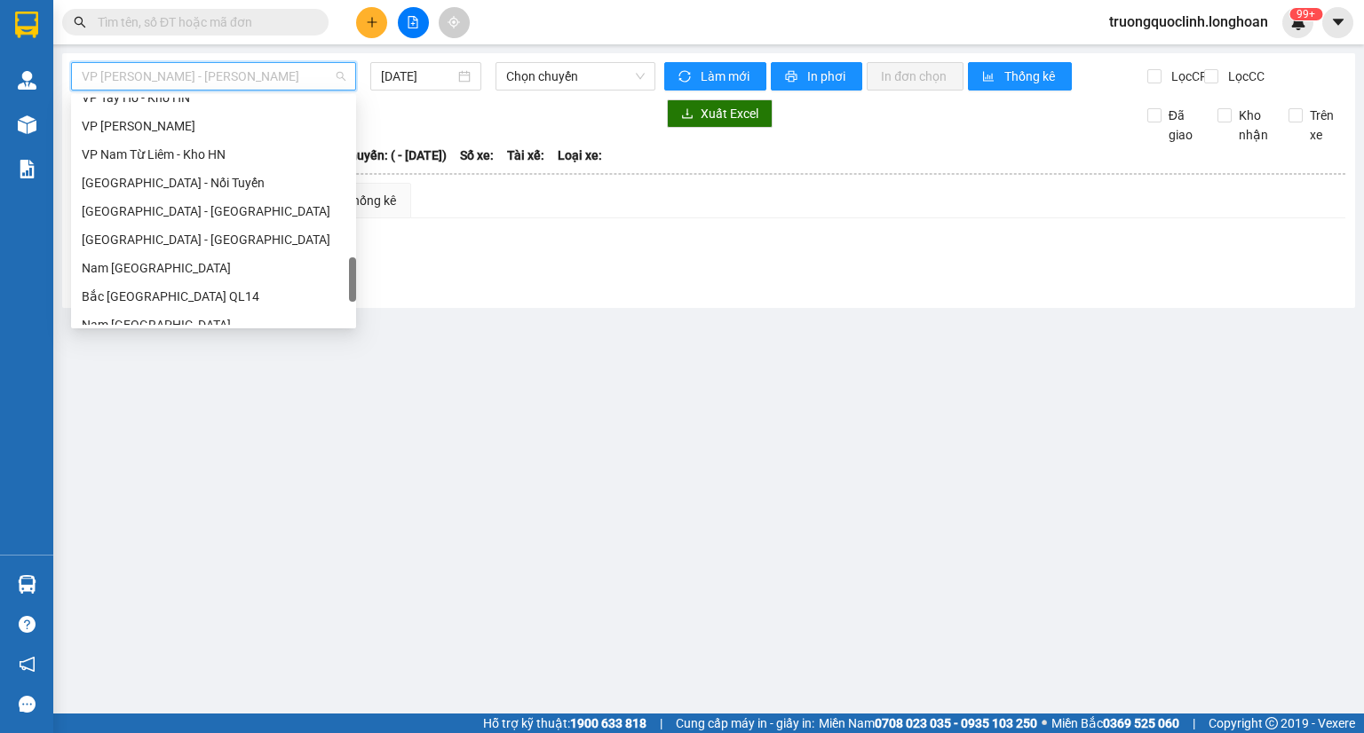
scroll to position [1222, 0]
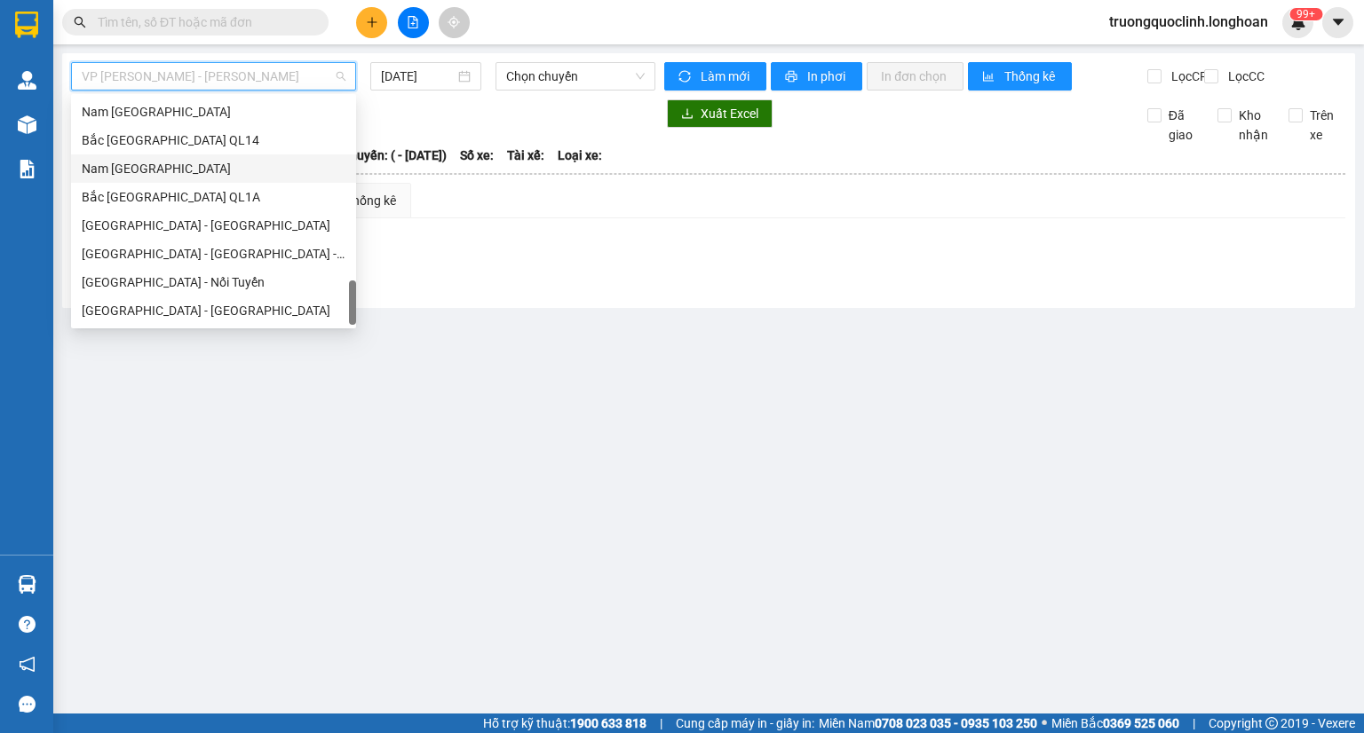
click at [147, 175] on div "Nam Trung Bắc QL1A" at bounding box center [214, 169] width 264 height 20
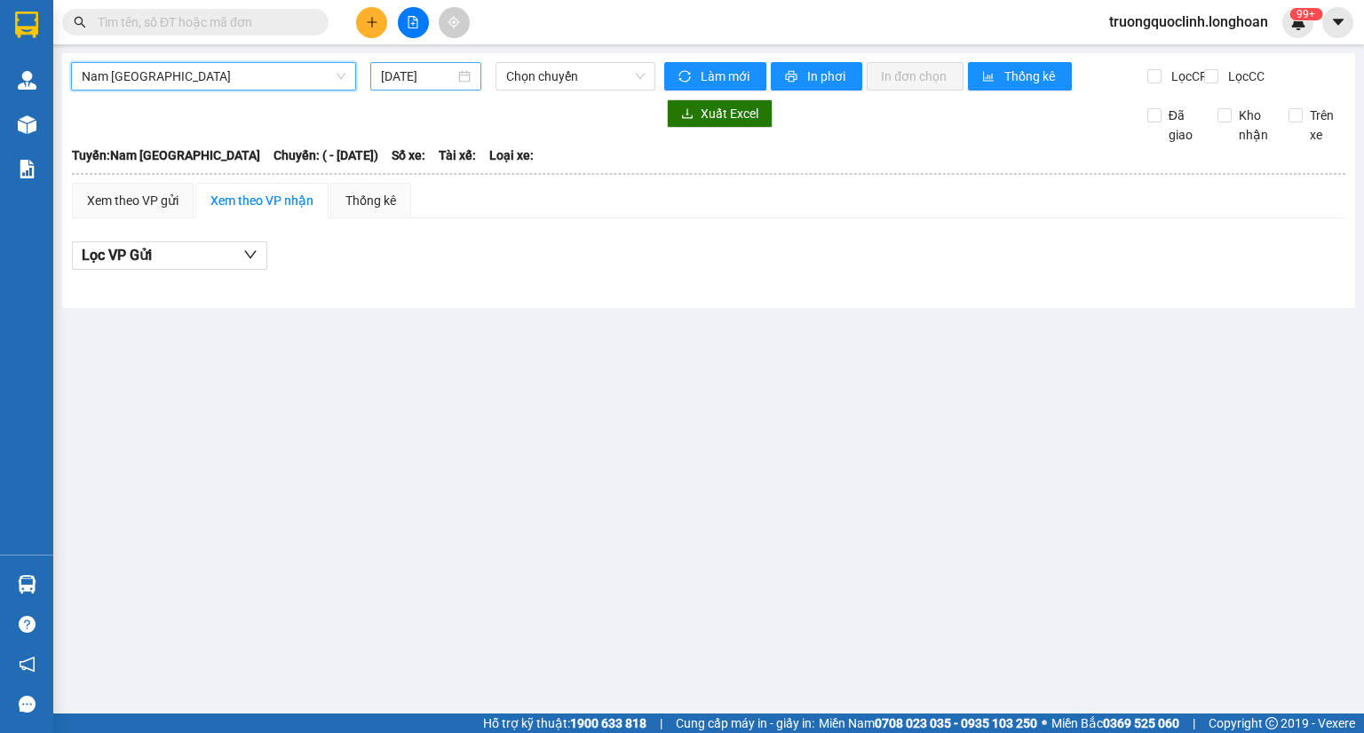
click at [432, 83] on input "12/09/2025" at bounding box center [417, 77] width 73 height 20
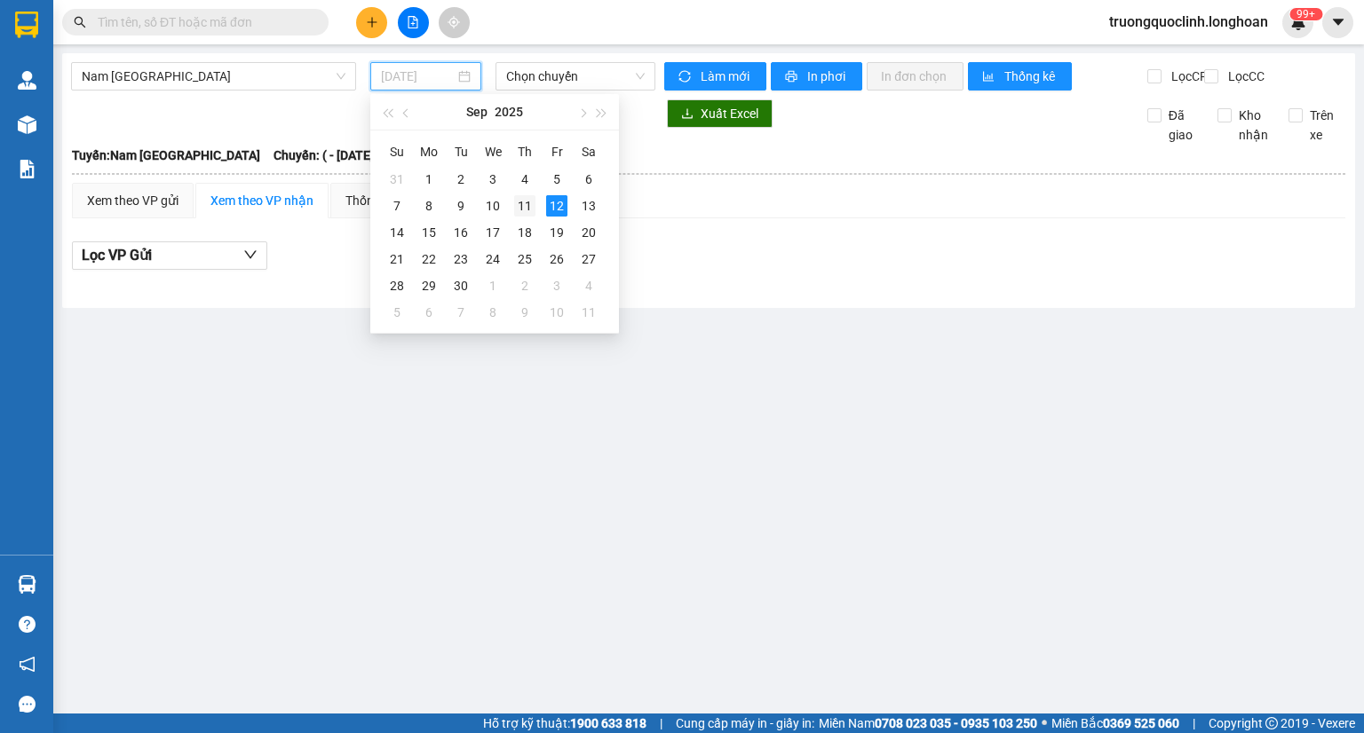
click at [520, 198] on div "11" at bounding box center [524, 205] width 21 height 21
type input "11/09/2025"
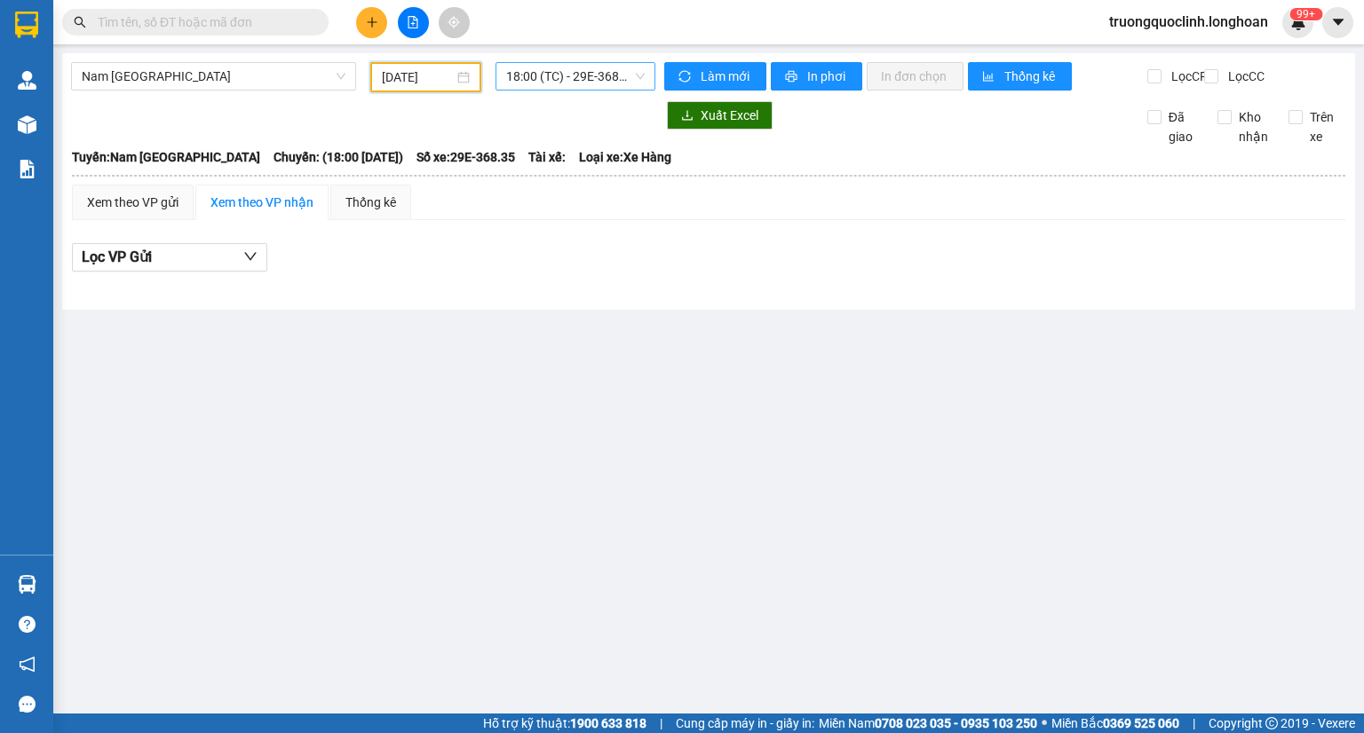
click at [568, 86] on span "18:00 (TC) - 29E-368.35" at bounding box center [575, 76] width 139 height 27
click at [542, 164] on div "23:00 (TC) - 29K-024.94" at bounding box center [575, 169] width 139 height 20
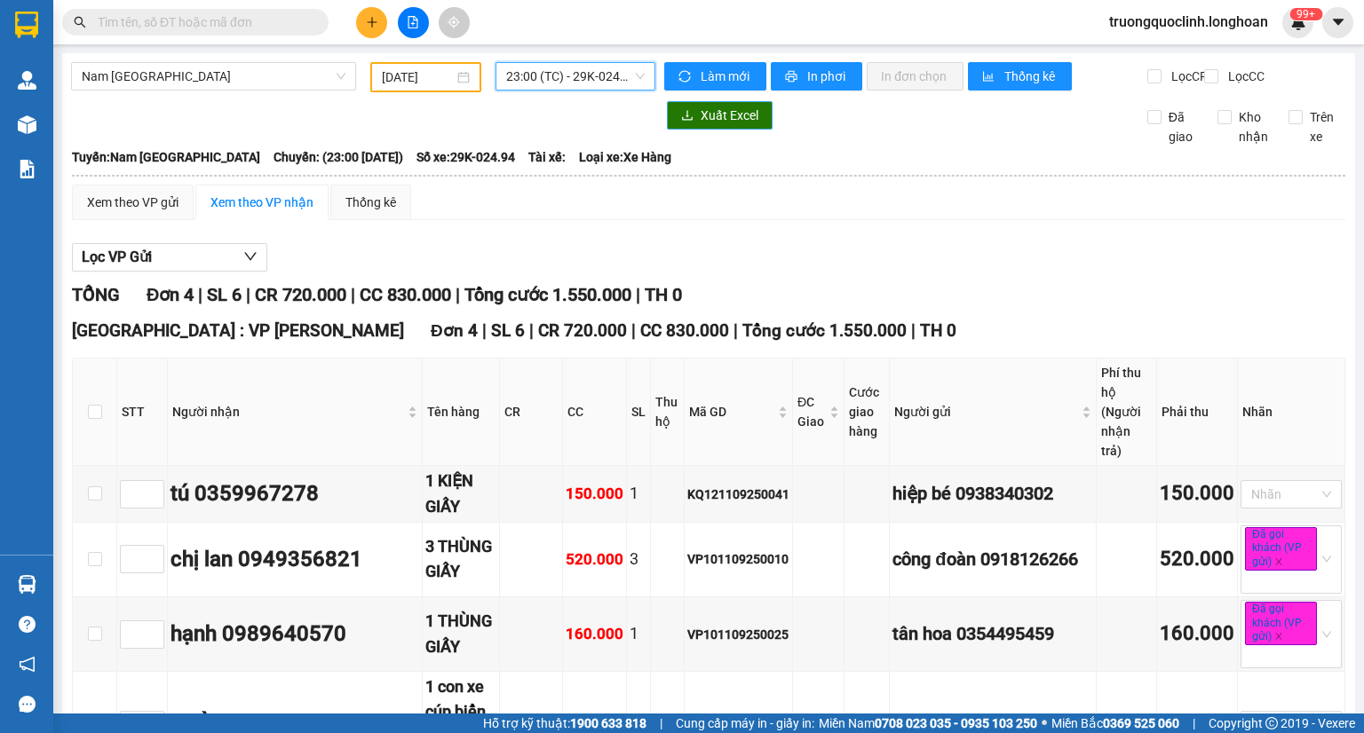
click at [723, 125] on span "Xuất Excel" at bounding box center [730, 116] width 58 height 20
